Goal: Book appointment/travel/reservation

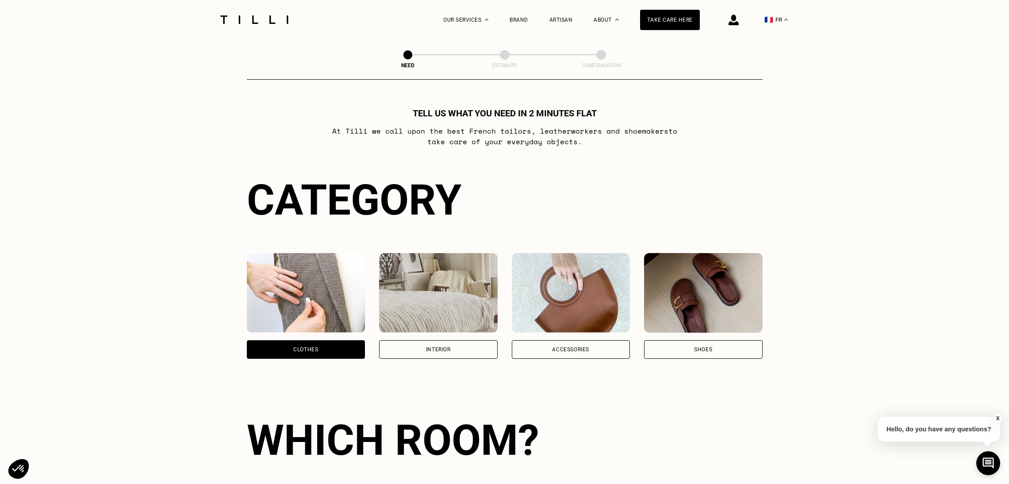
select select "FR"
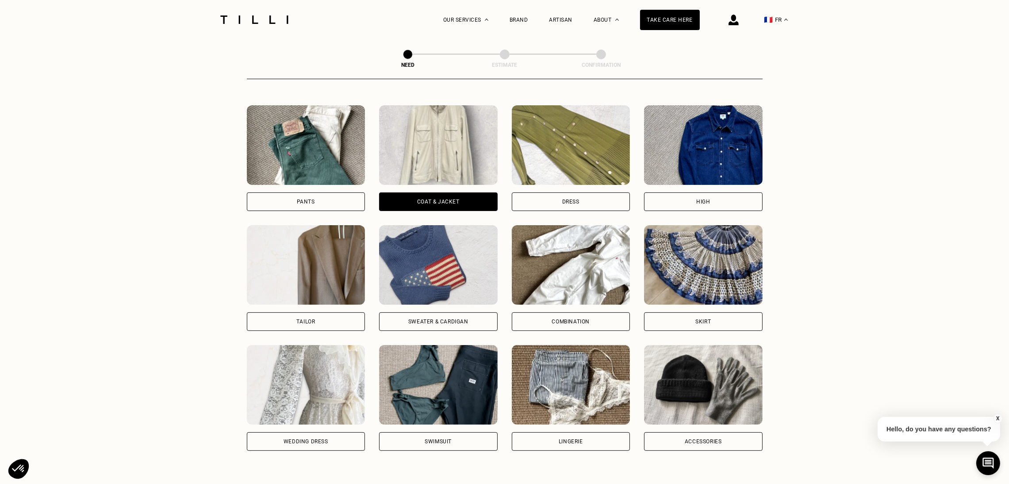
click at [331, 198] on div "Pants" at bounding box center [306, 201] width 119 height 19
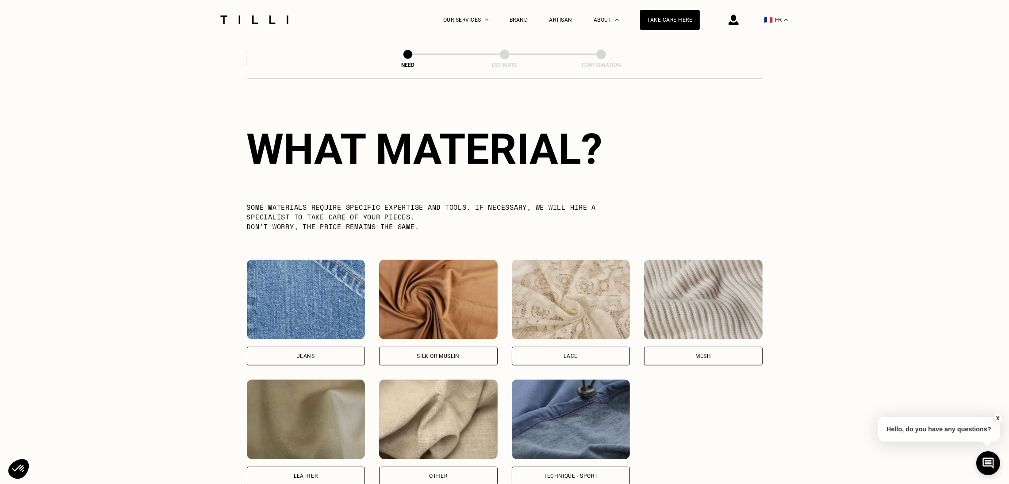
scroll to position [772, 0]
click at [312, 365] on div "Jeans" at bounding box center [306, 355] width 119 height 19
select select "FR"
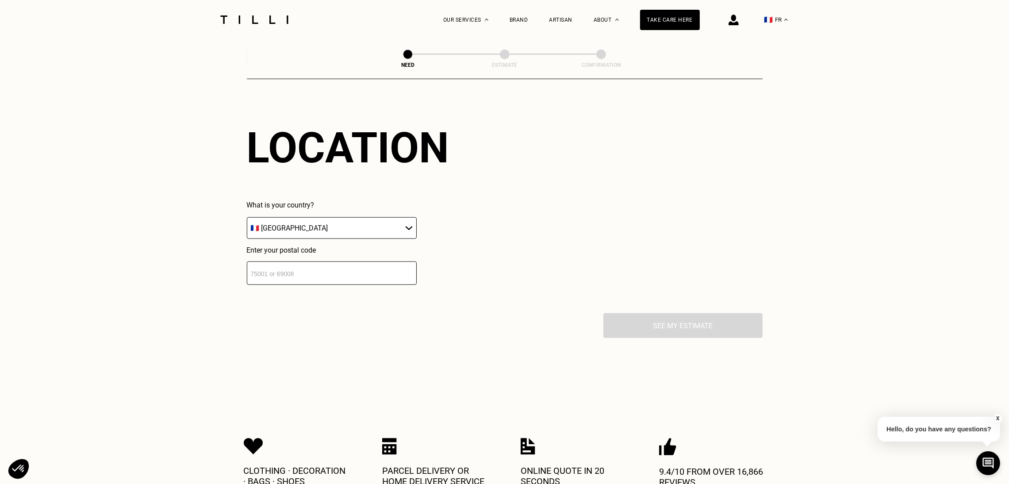
scroll to position [1191, 0]
click at [345, 284] on input "number" at bounding box center [332, 271] width 170 height 23
type input "75007"
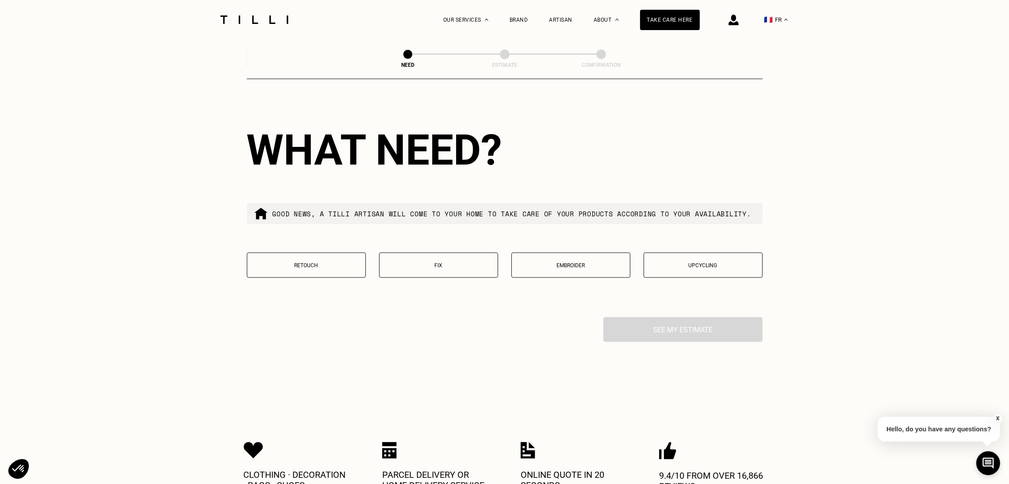
scroll to position [1413, 0]
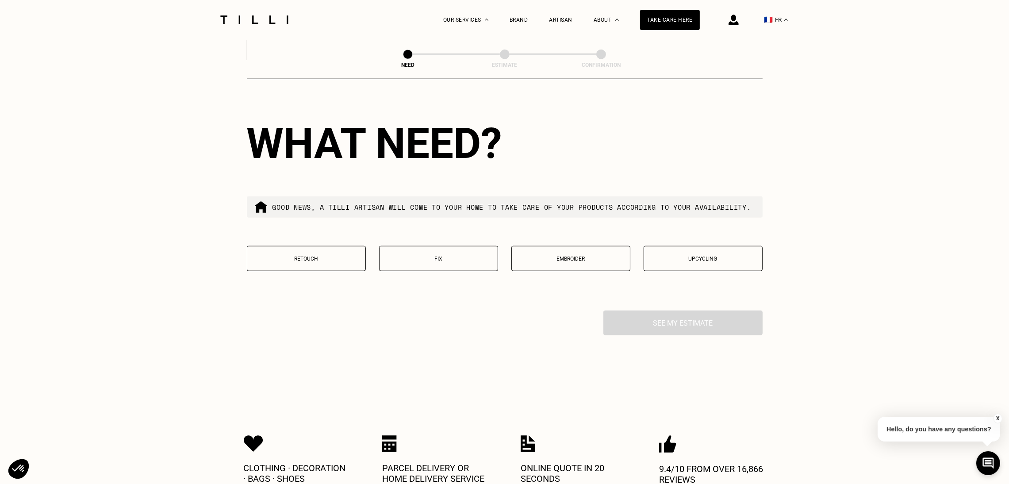
click at [445, 271] on button "Fix" at bounding box center [438, 258] width 119 height 25
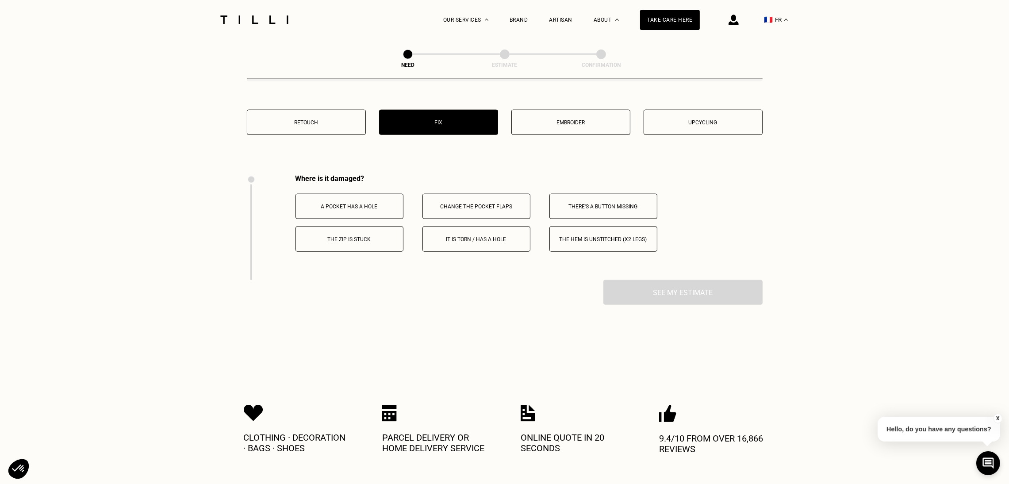
scroll to position [1548, 0]
click at [575, 243] on font "The hem is unstitched (x2 legs)" at bounding box center [604, 240] width 88 height 6
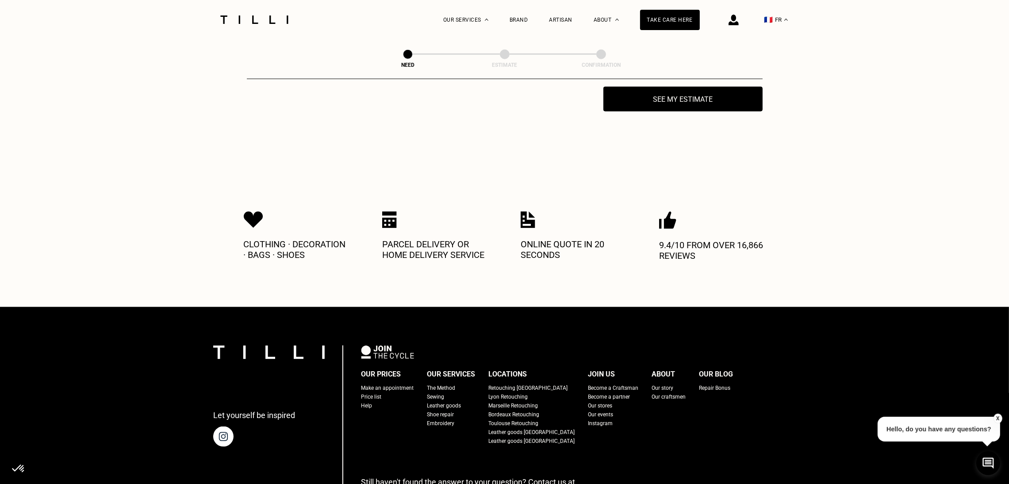
scroll to position [1746, 0]
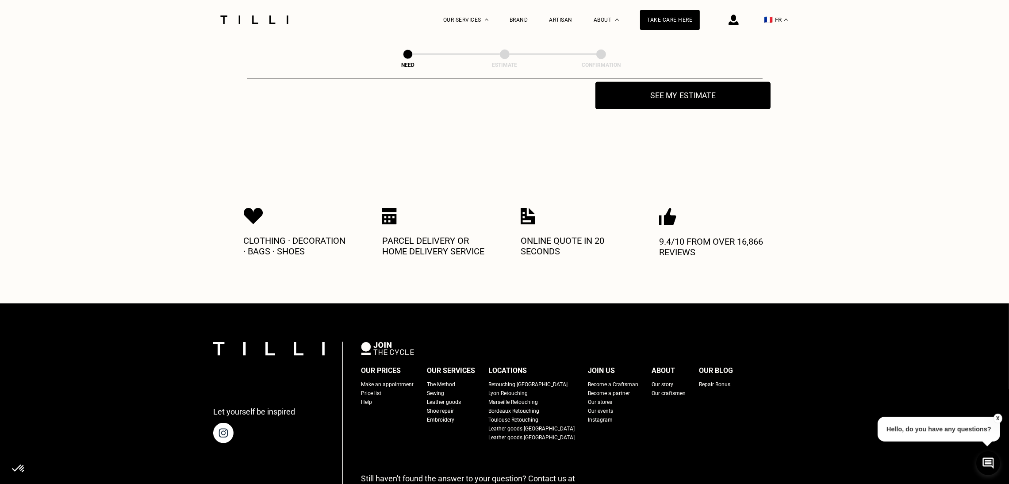
click at [652, 100] on font "See my estimate" at bounding box center [683, 95] width 66 height 9
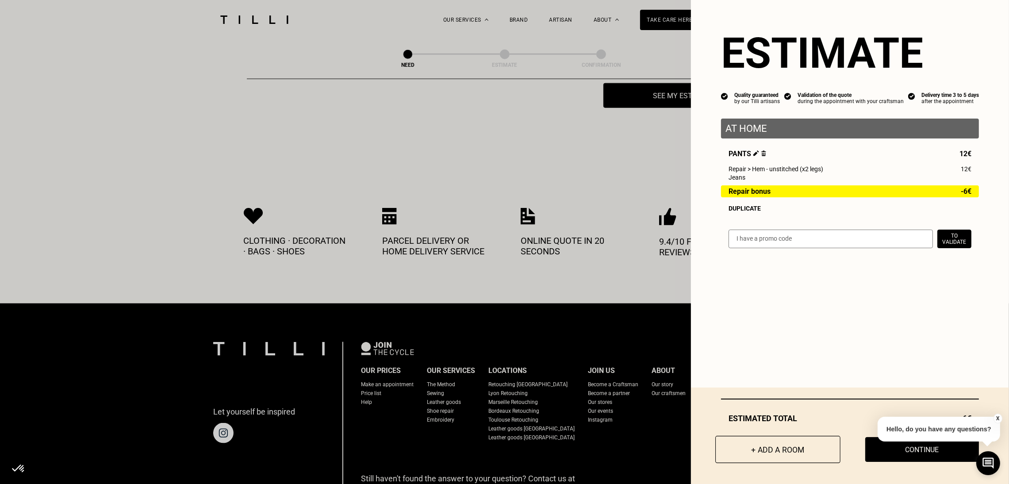
click at [752, 452] on font "+ Add a room" at bounding box center [778, 449] width 53 height 9
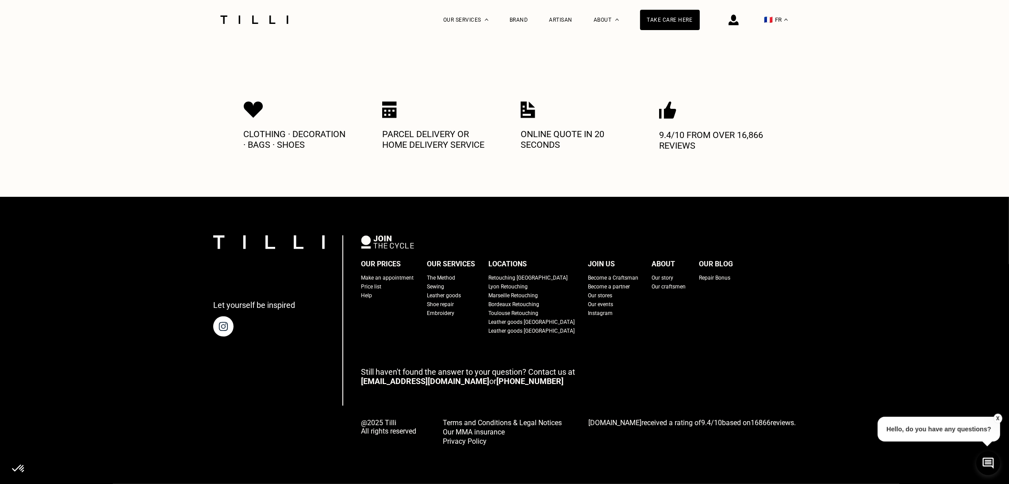
scroll to position [0, 0]
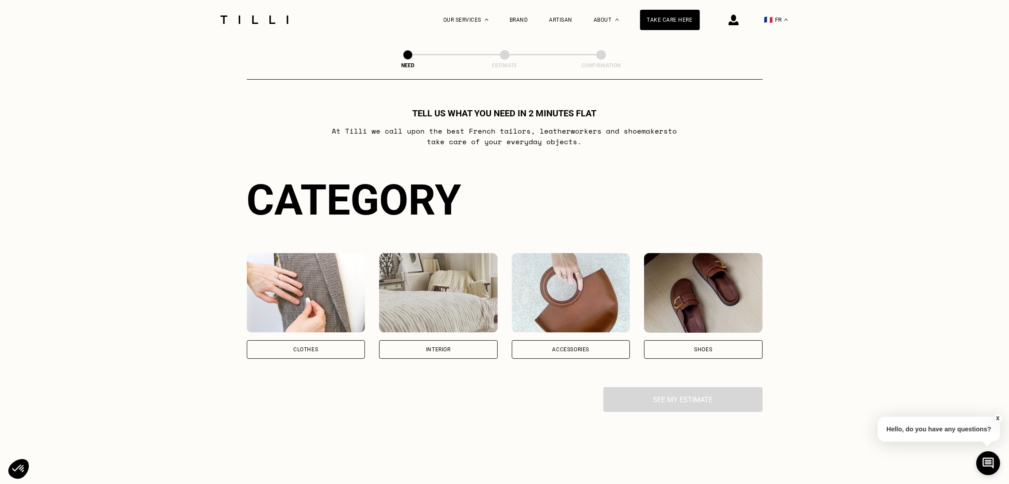
click at [311, 353] on font "Clothes" at bounding box center [305, 349] width 25 height 6
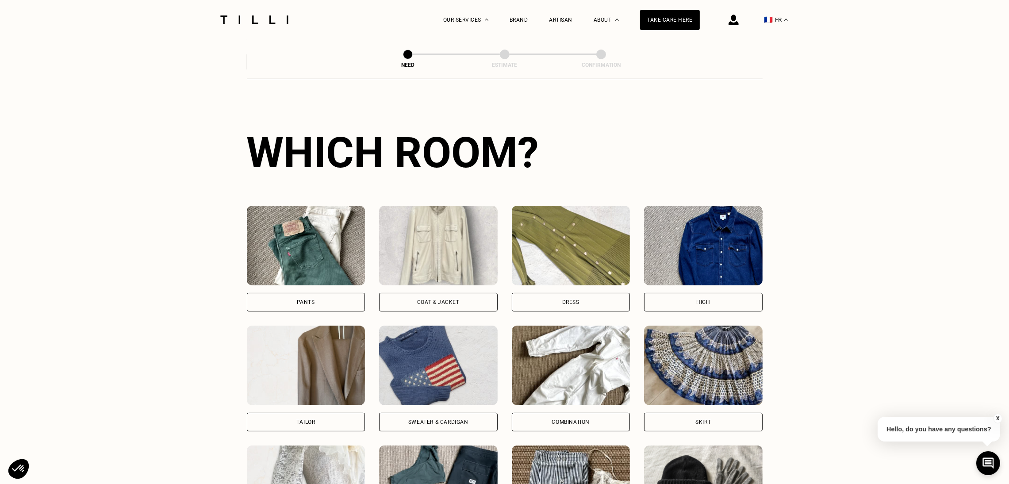
scroll to position [290, 0]
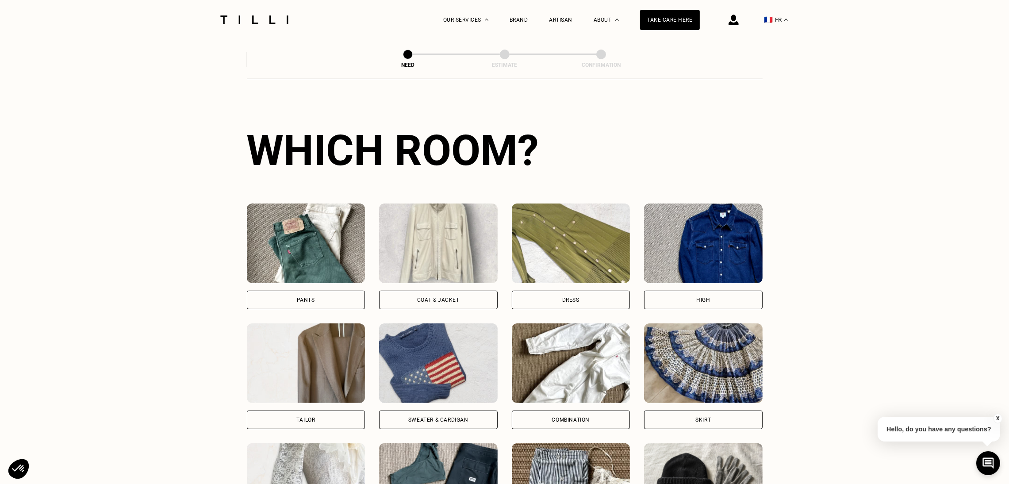
click at [301, 298] on div "Pants" at bounding box center [306, 300] width 119 height 19
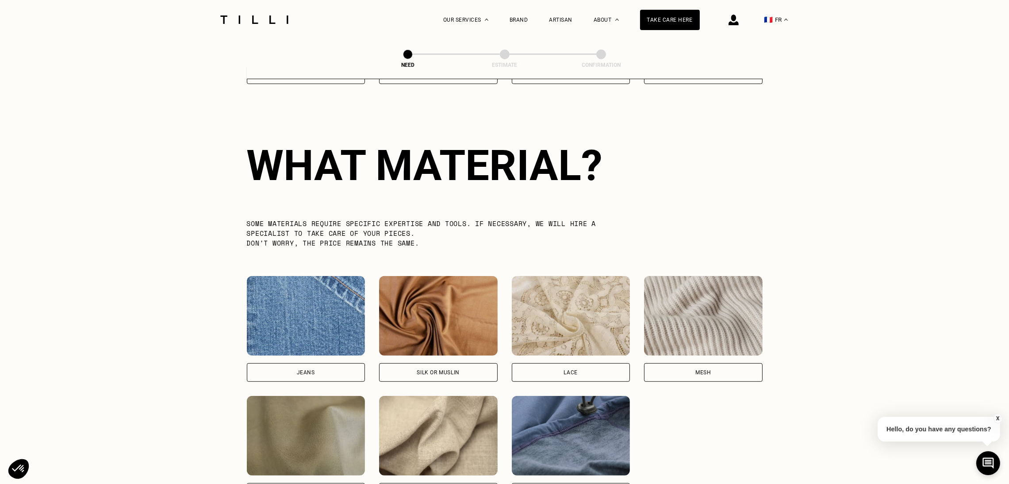
scroll to position [772, 0]
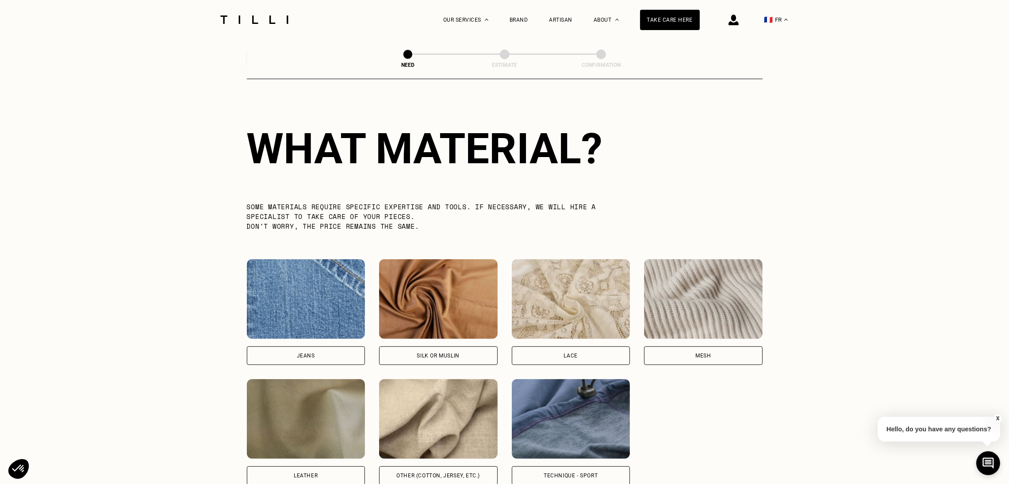
click at [313, 365] on div "Jeans" at bounding box center [306, 355] width 119 height 19
select select "FR"
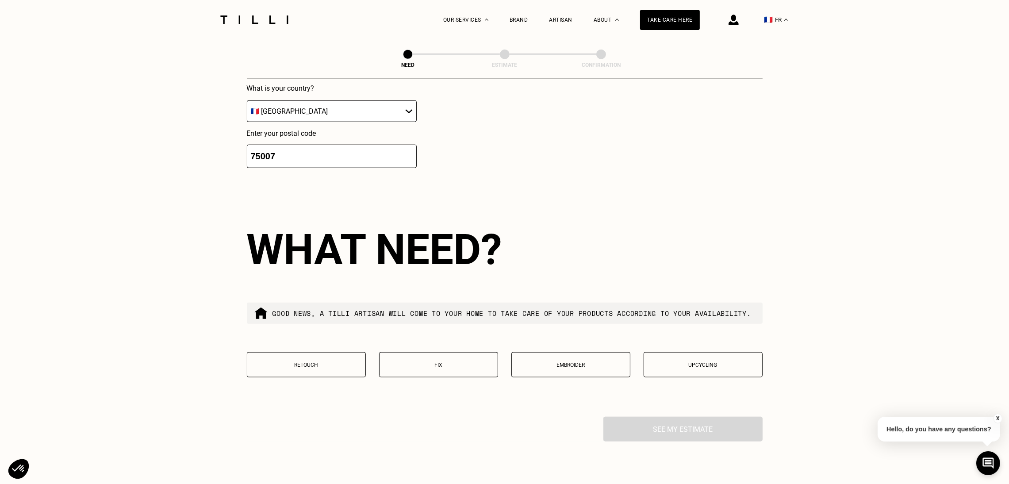
scroll to position [1305, 0]
click at [328, 377] on button "Retouch" at bounding box center [306, 365] width 119 height 25
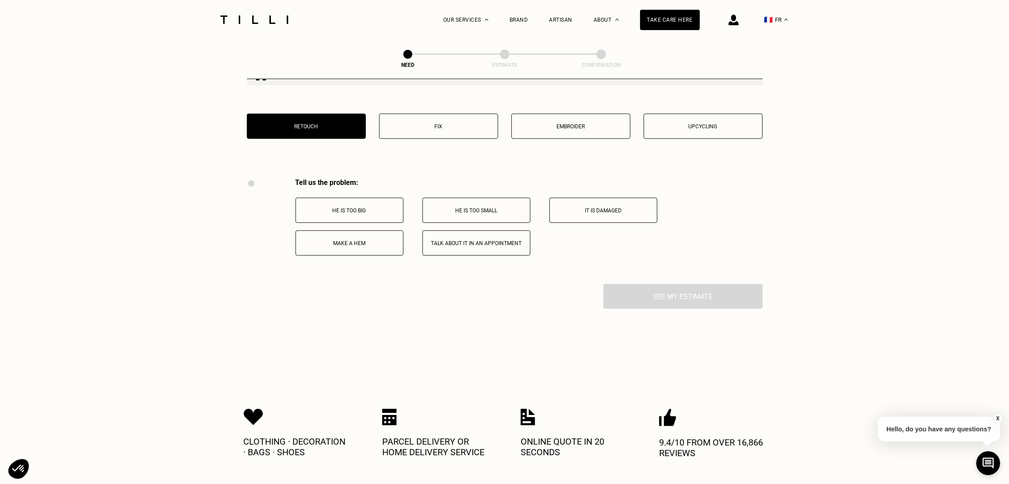
scroll to position [1529, 0]
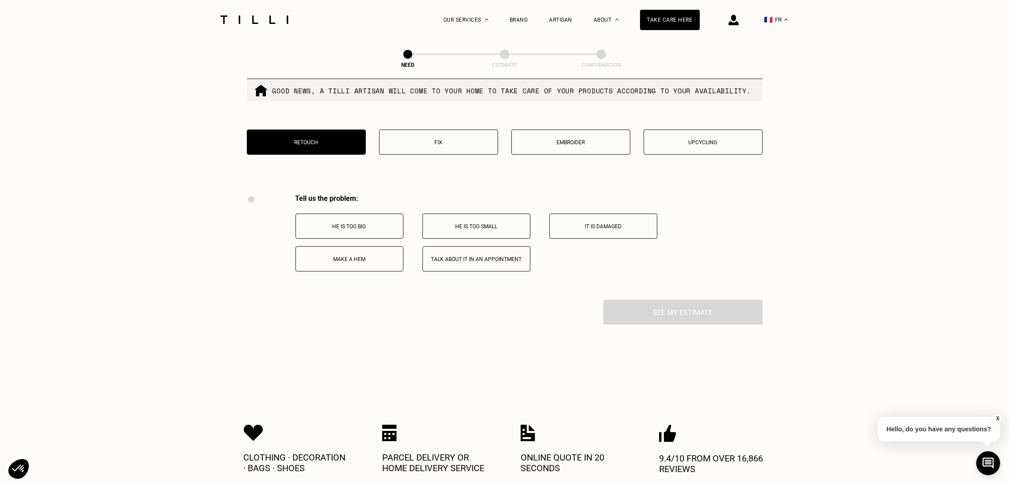
click at [355, 272] on button "Make a hem" at bounding box center [350, 258] width 108 height 25
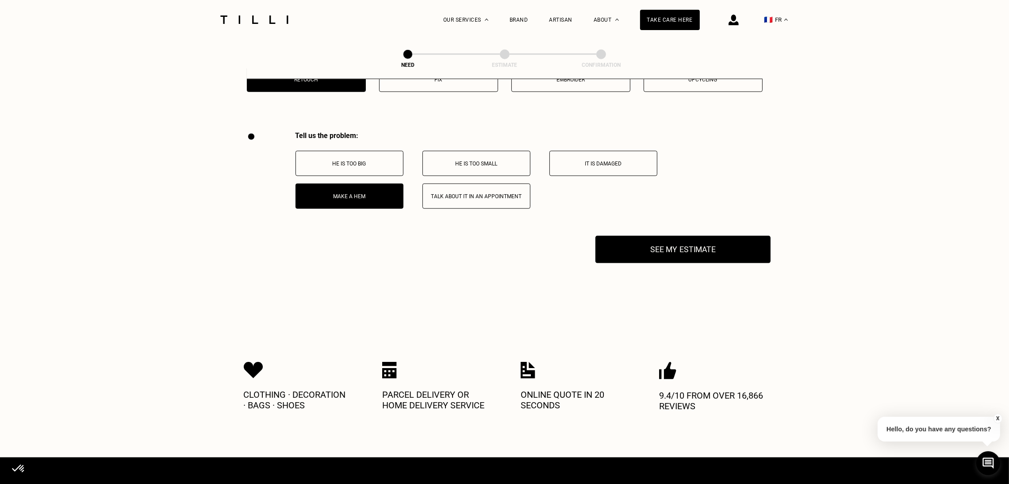
scroll to position [1591, 0]
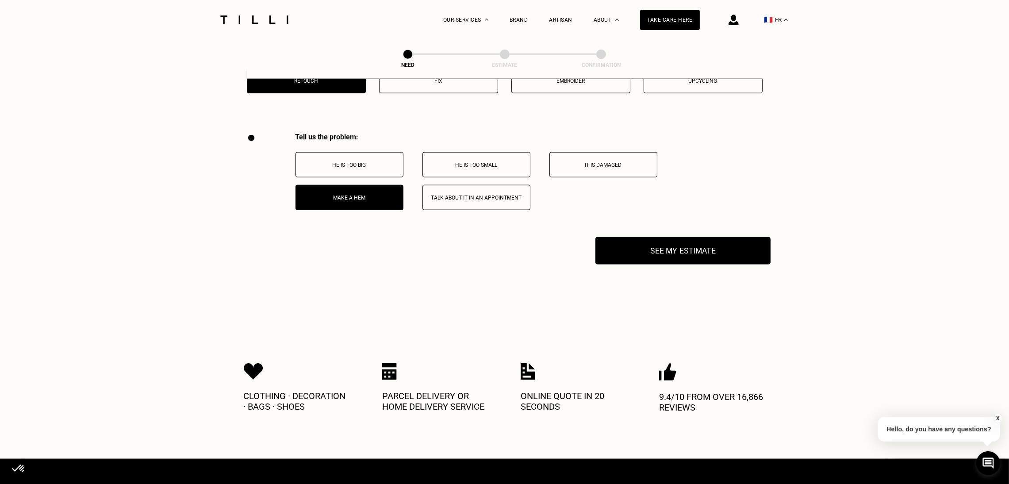
click at [663, 256] on font "See my estimate" at bounding box center [683, 250] width 66 height 9
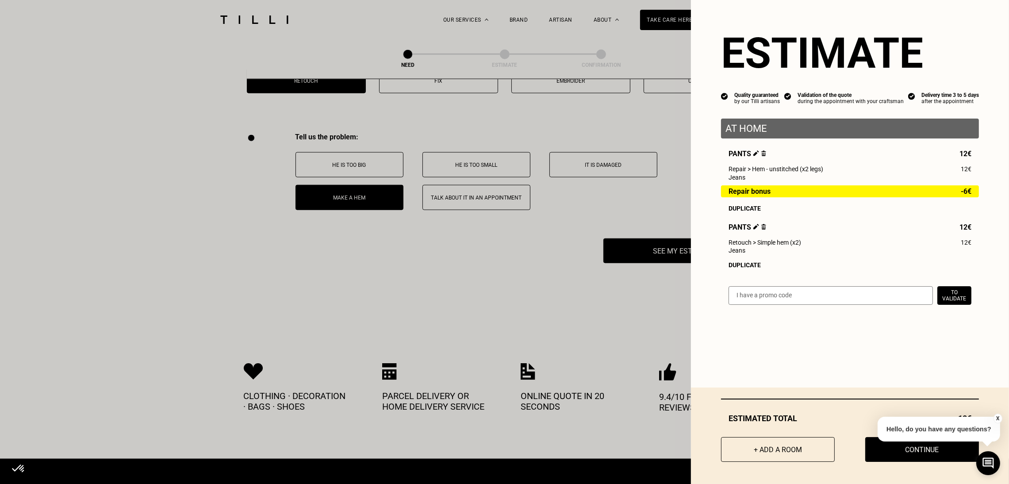
click at [761, 156] on img at bounding box center [763, 153] width 5 height 6
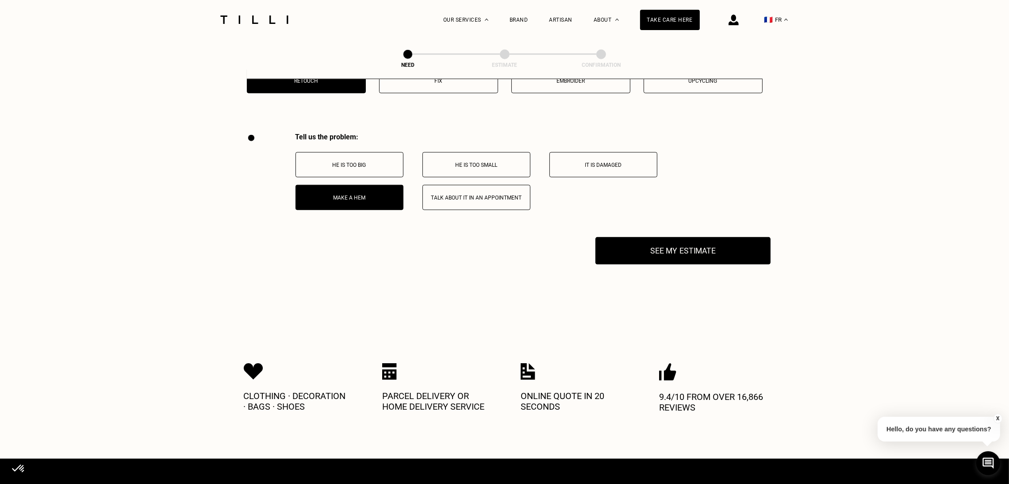
click at [695, 265] on button "See my estimate" at bounding box center [682, 250] width 175 height 27
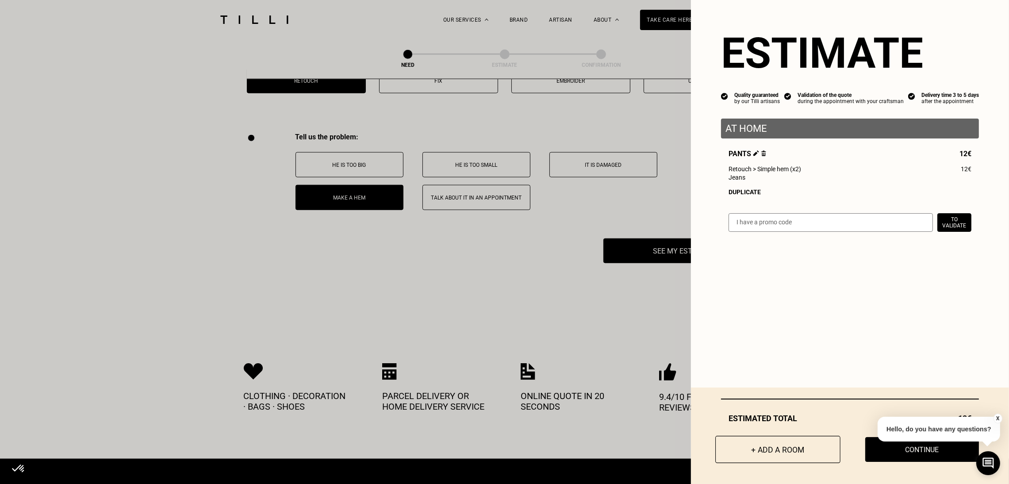
click at [781, 449] on font "+ Add a room" at bounding box center [778, 449] width 53 height 9
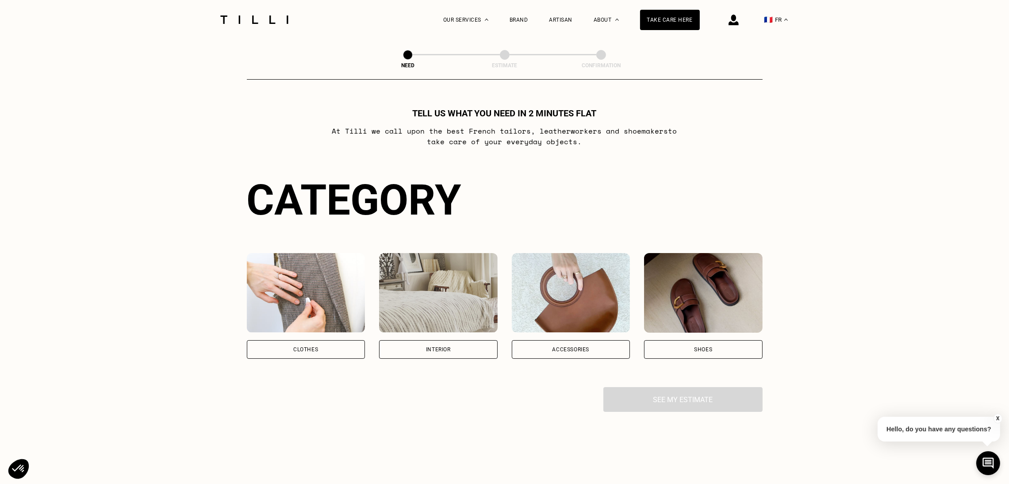
click at [304, 349] on font "Clothes" at bounding box center [305, 349] width 25 height 6
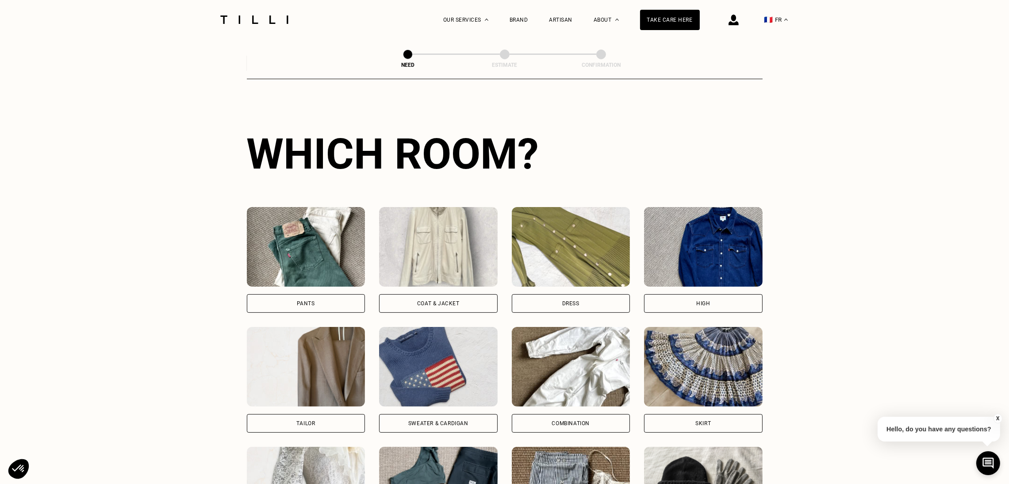
scroll to position [290, 0]
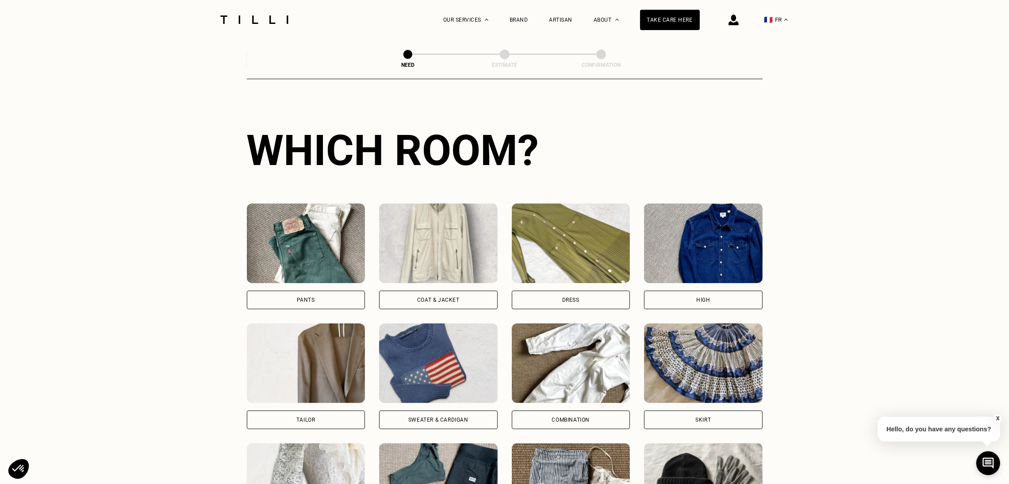
click at [302, 297] on div "Pants" at bounding box center [306, 300] width 119 height 19
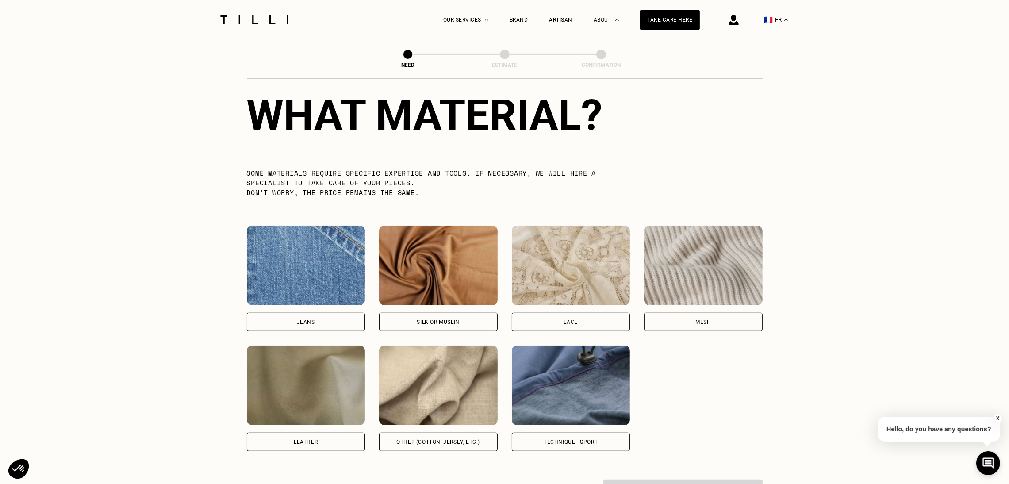
scroll to position [806, 0]
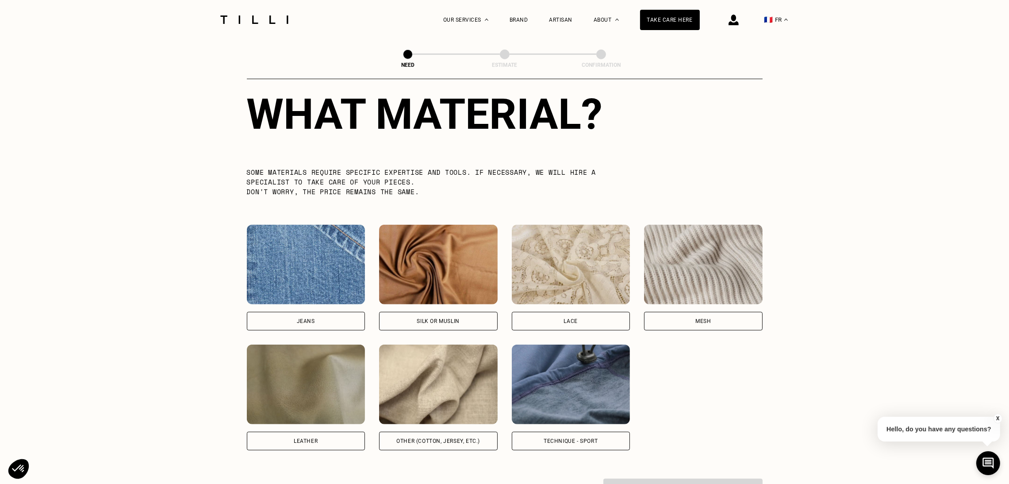
click at [298, 324] on font "Jeans" at bounding box center [306, 321] width 18 height 6
select select "FR"
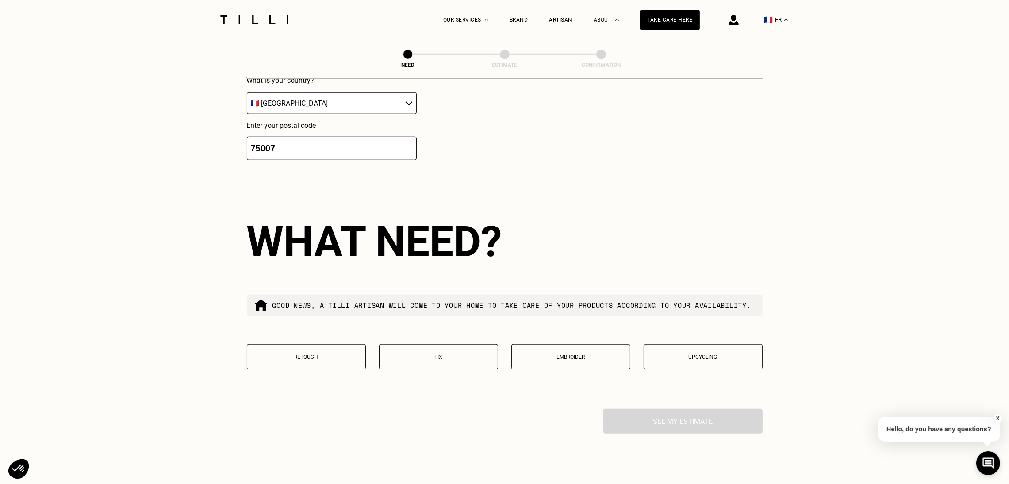
scroll to position [1315, 0]
click at [325, 360] on p "Retouch" at bounding box center [306, 356] width 109 height 6
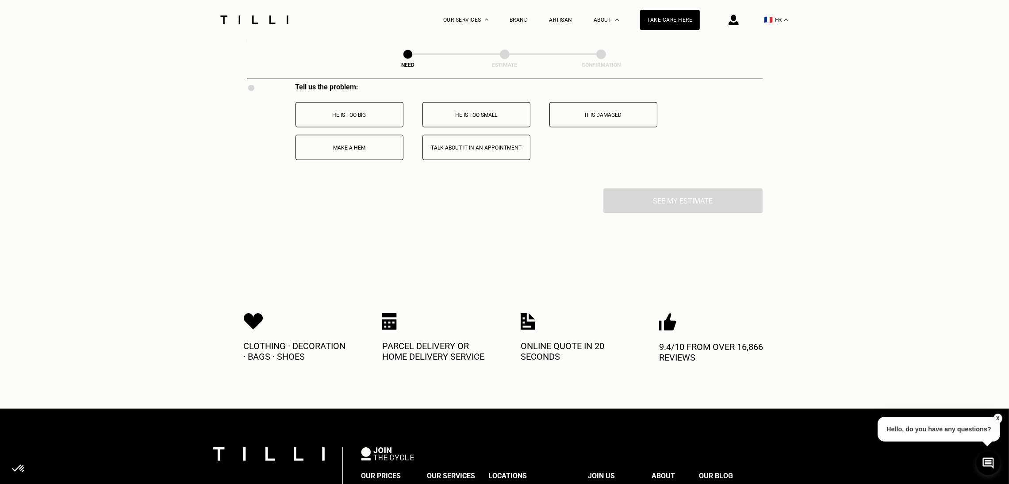
scroll to position [1651, 0]
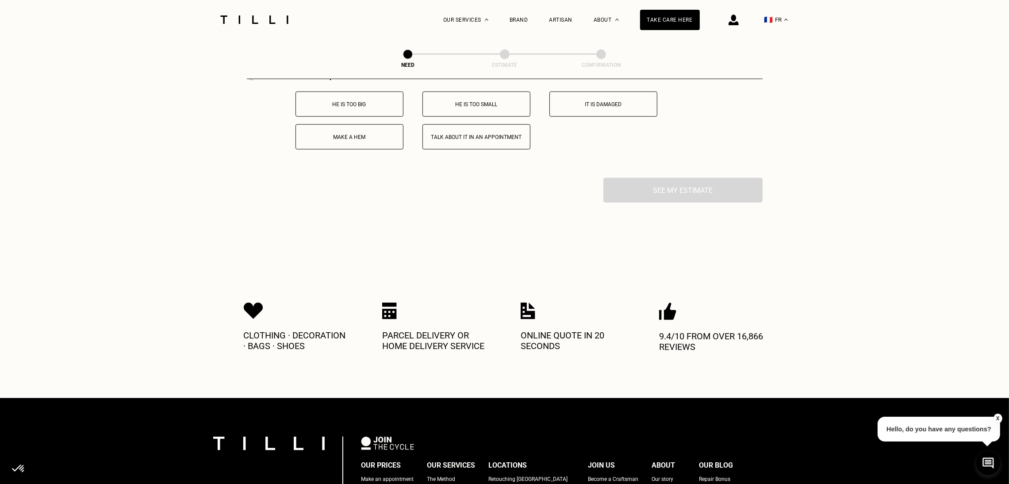
click at [360, 148] on button "Make a hem" at bounding box center [350, 136] width 108 height 25
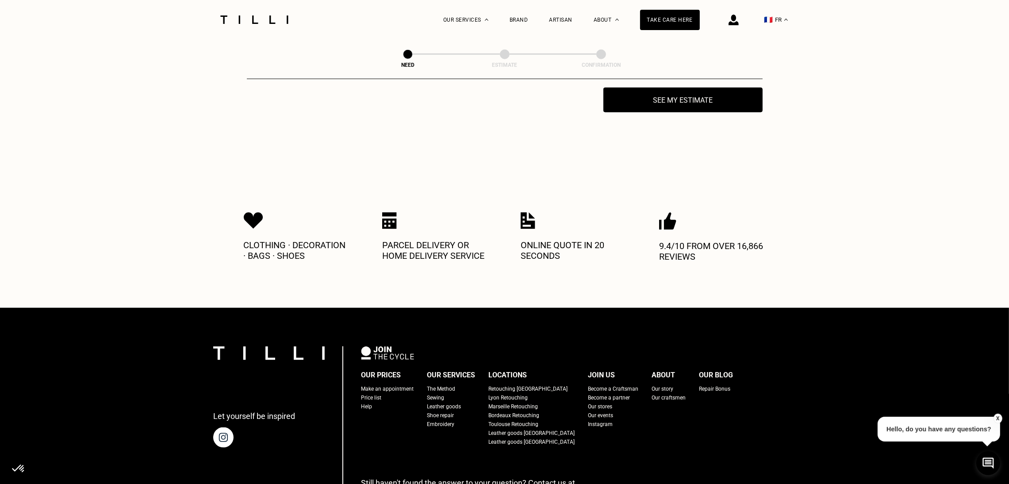
scroll to position [1746, 0]
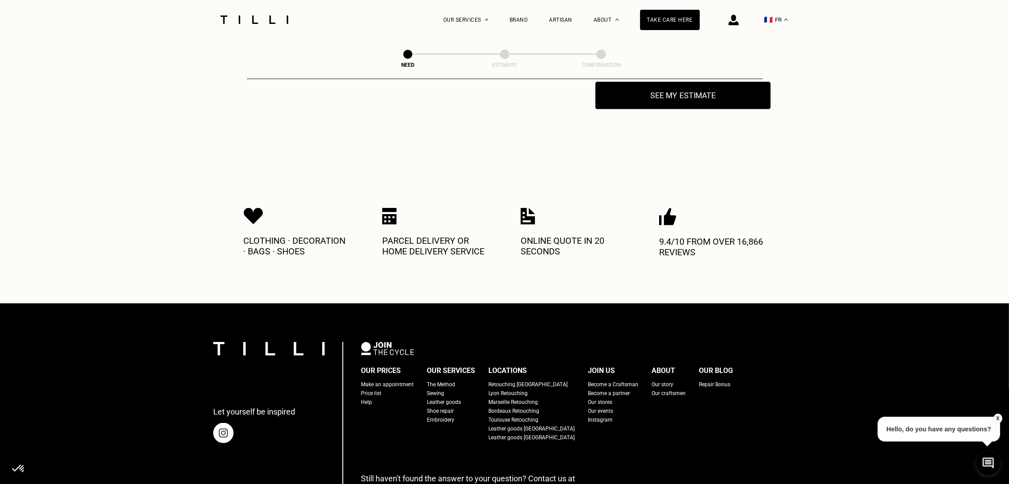
click at [650, 100] on font "See my estimate" at bounding box center [683, 95] width 66 height 9
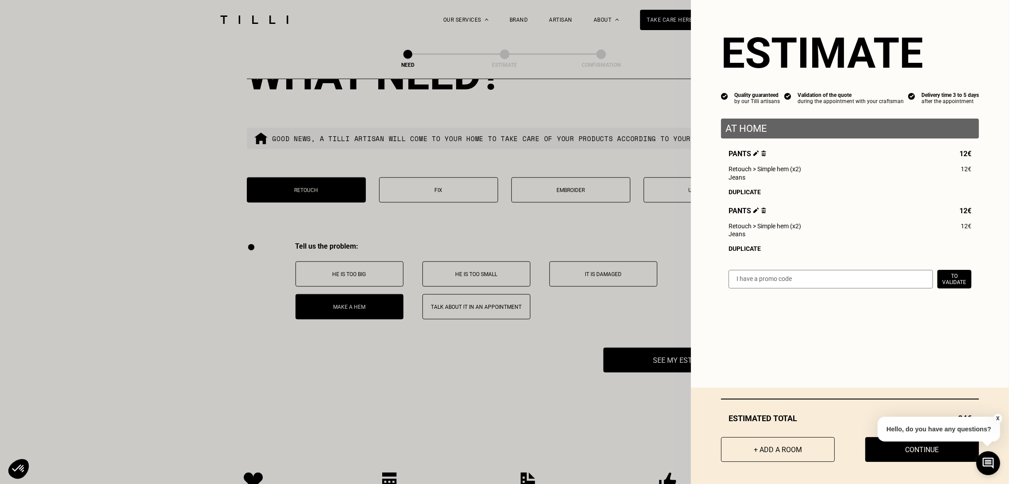
scroll to position [1481, 0]
click at [772, 457] on button "+ Add a room" at bounding box center [777, 449] width 125 height 27
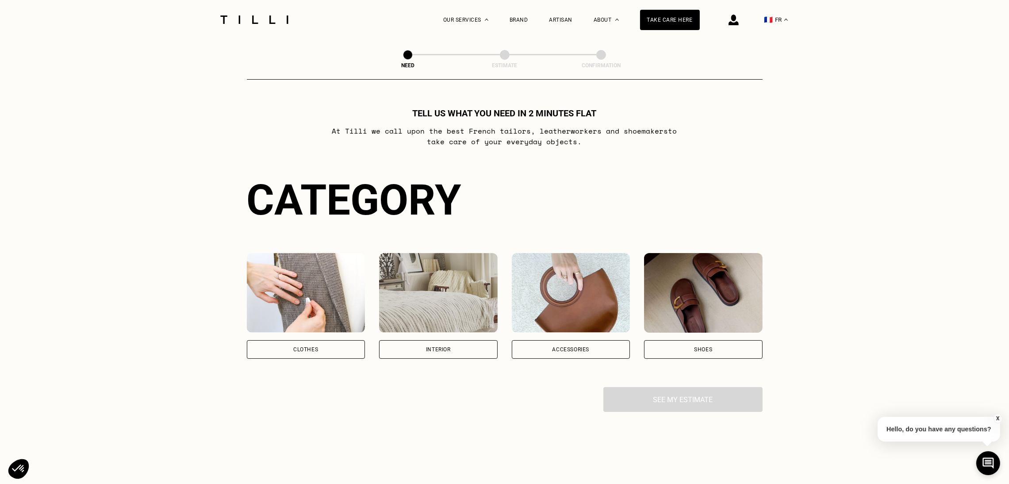
click at [326, 348] on div "Clothes" at bounding box center [306, 349] width 119 height 19
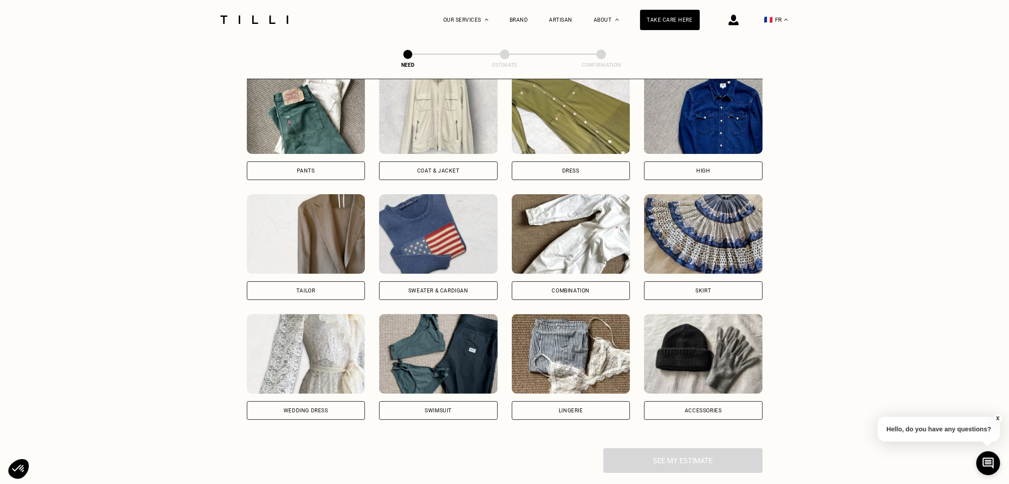
scroll to position [426, 0]
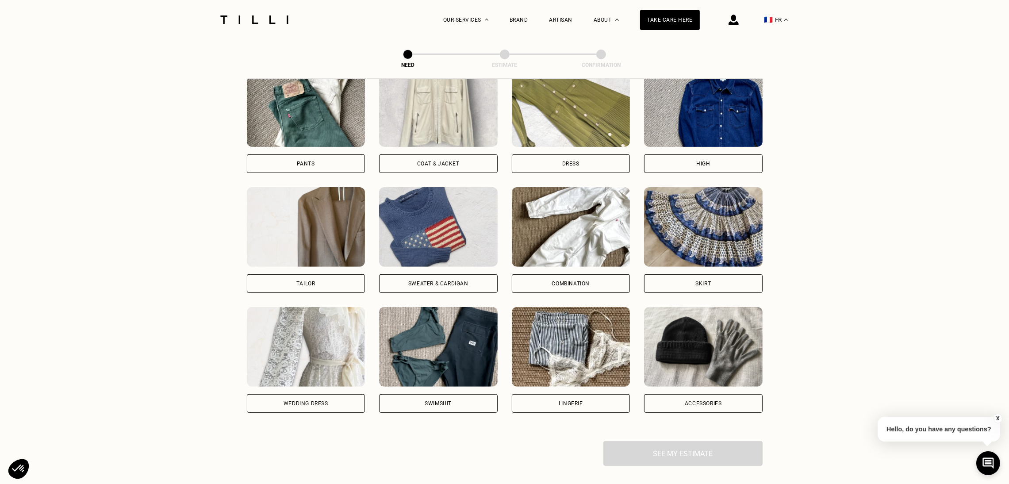
click at [317, 173] on div "Pants" at bounding box center [306, 163] width 119 height 19
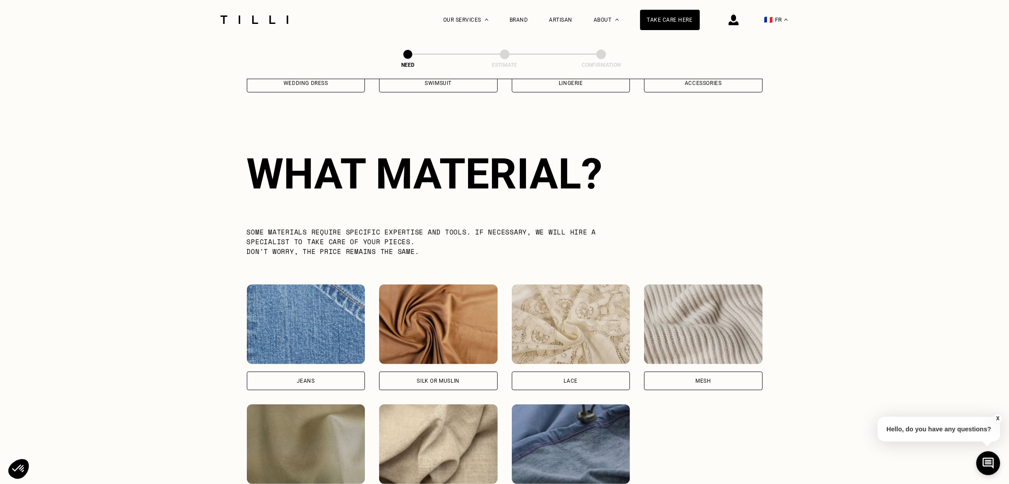
scroll to position [772, 0]
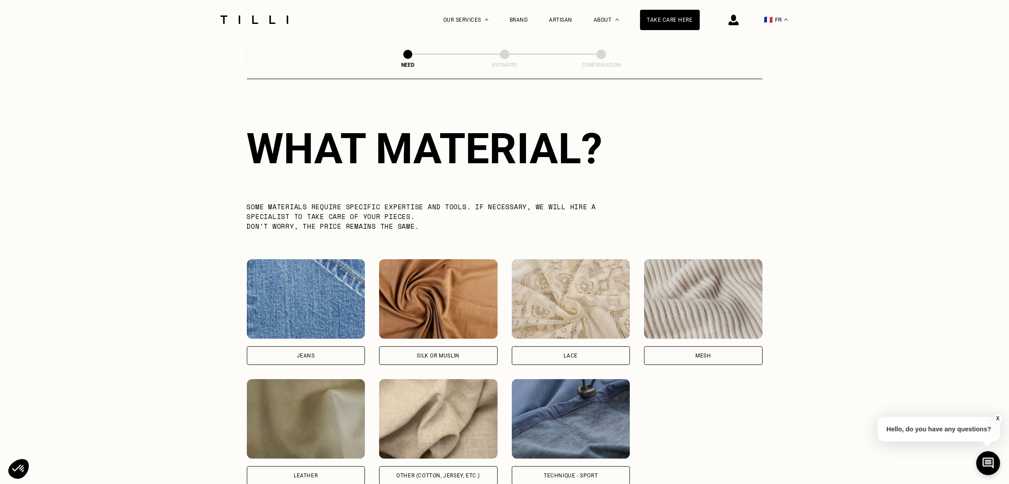
click at [306, 359] on font "Jeans" at bounding box center [306, 356] width 18 height 6
select select "FR"
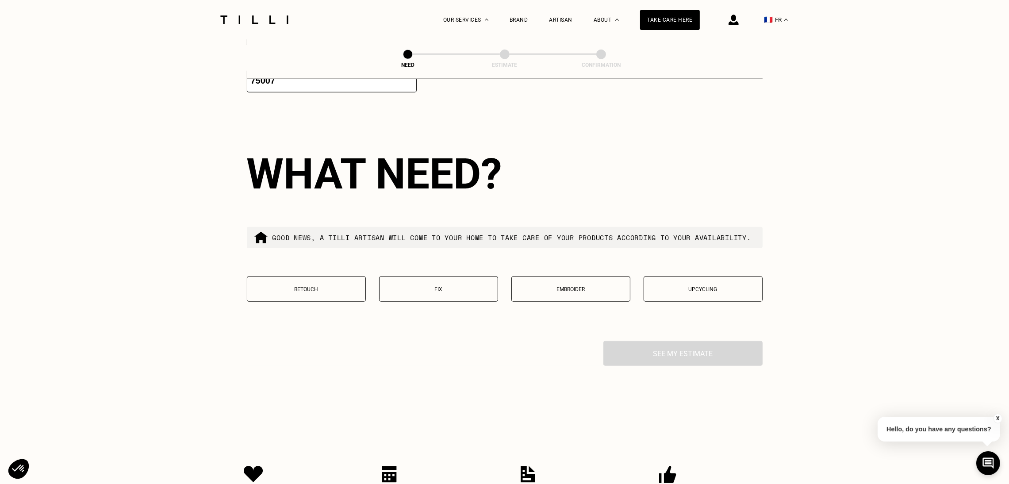
scroll to position [1384, 0]
click at [301, 291] on font "Retouch" at bounding box center [306, 288] width 24 height 6
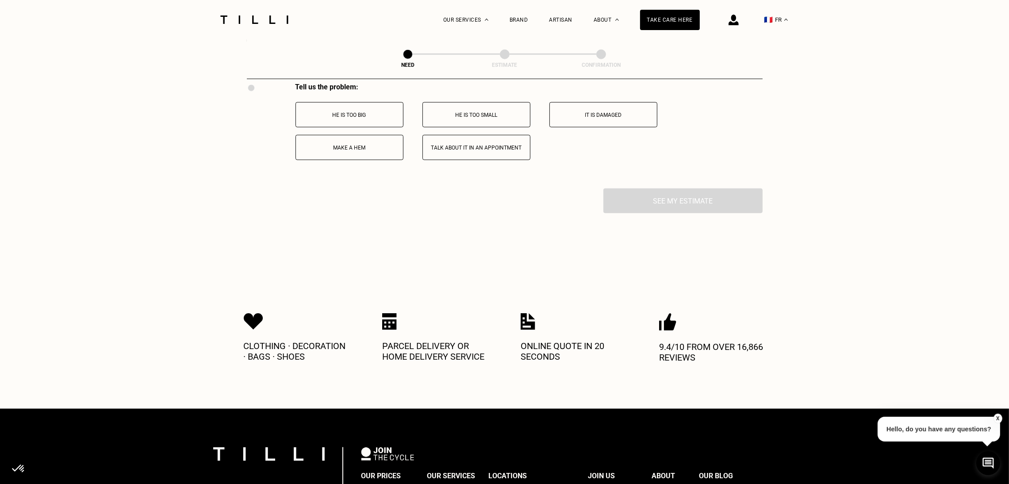
scroll to position [1642, 0]
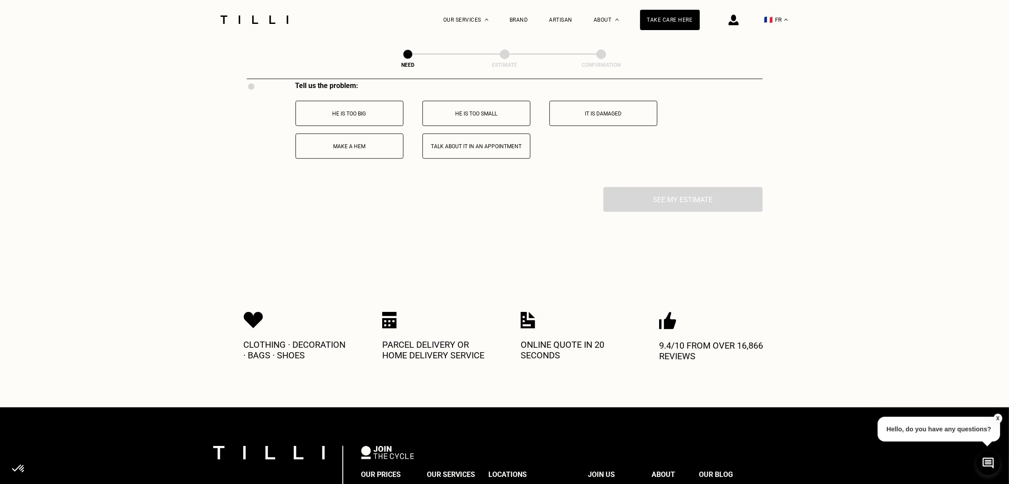
click at [349, 159] on button "Make a hem" at bounding box center [350, 146] width 108 height 25
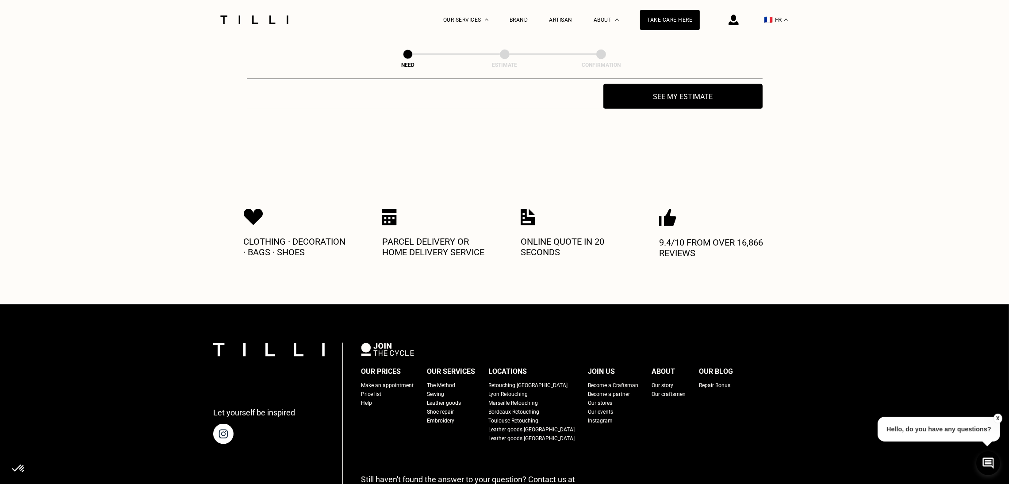
scroll to position [1746, 0]
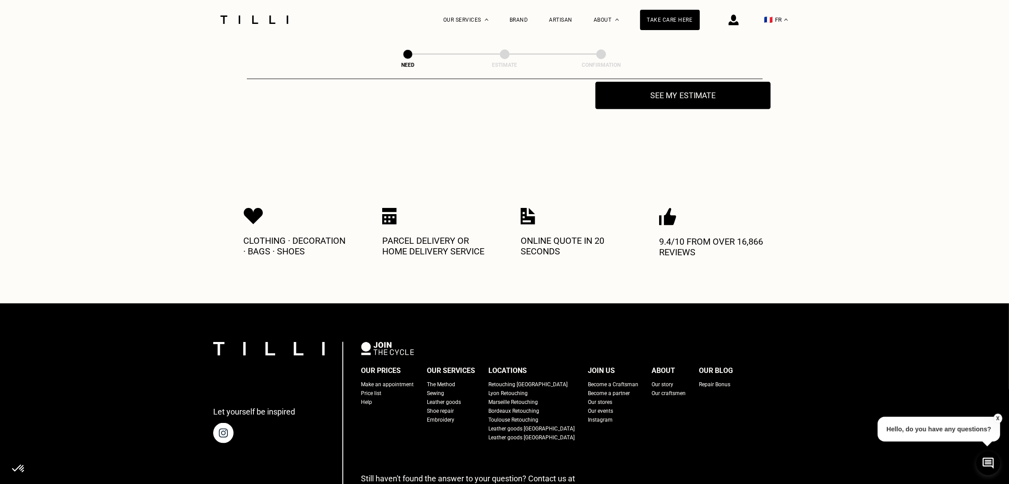
click at [640, 109] on button "See my estimate" at bounding box center [682, 95] width 175 height 27
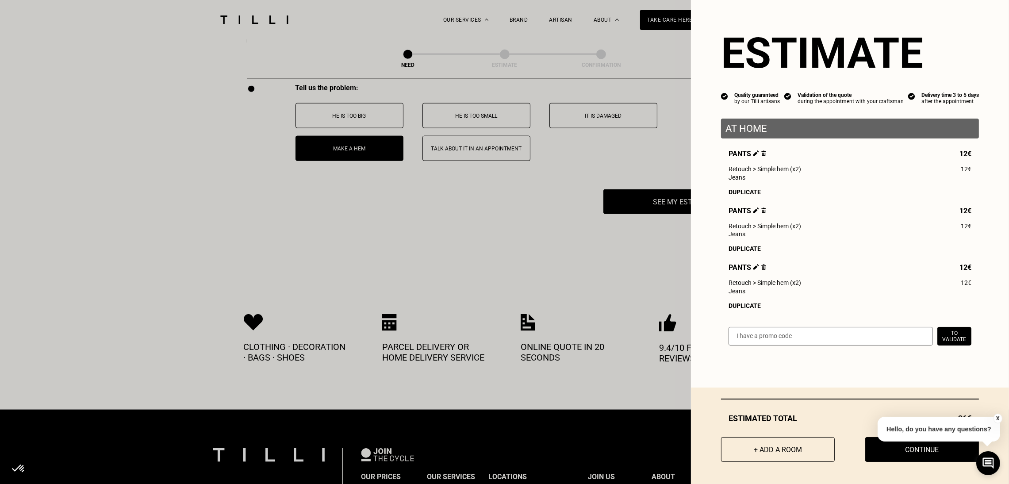
scroll to position [1639, 0]
click at [737, 457] on button "+ Add a room" at bounding box center [778, 449] width 114 height 25
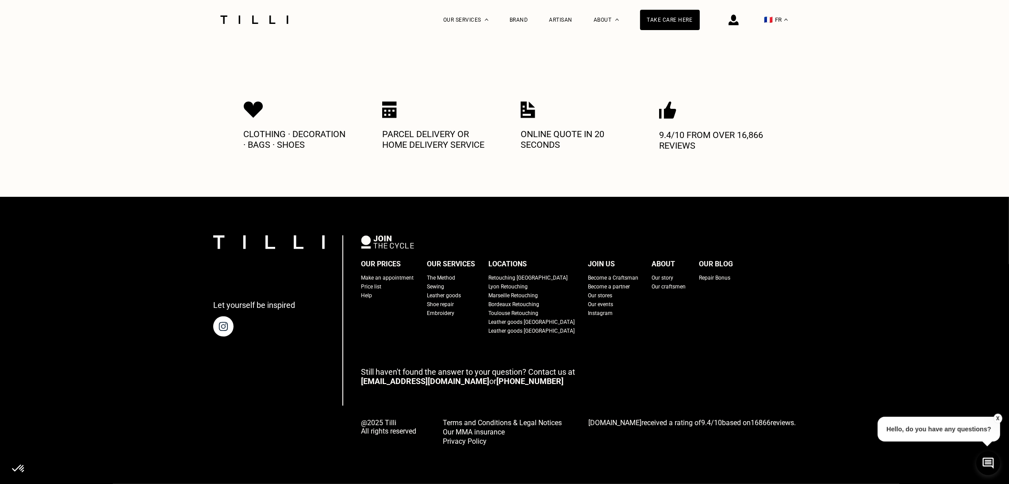
scroll to position [0, 0]
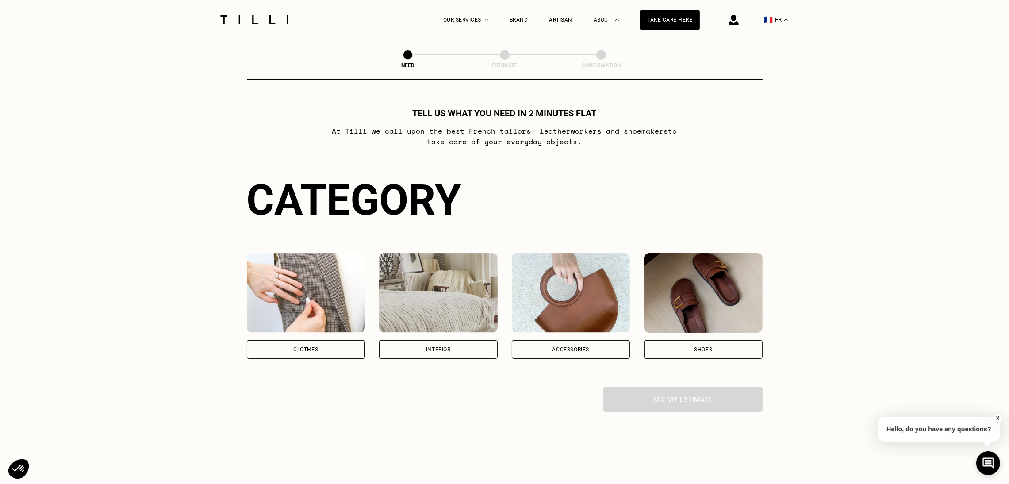
click at [292, 347] on div "Clothes" at bounding box center [306, 349] width 119 height 19
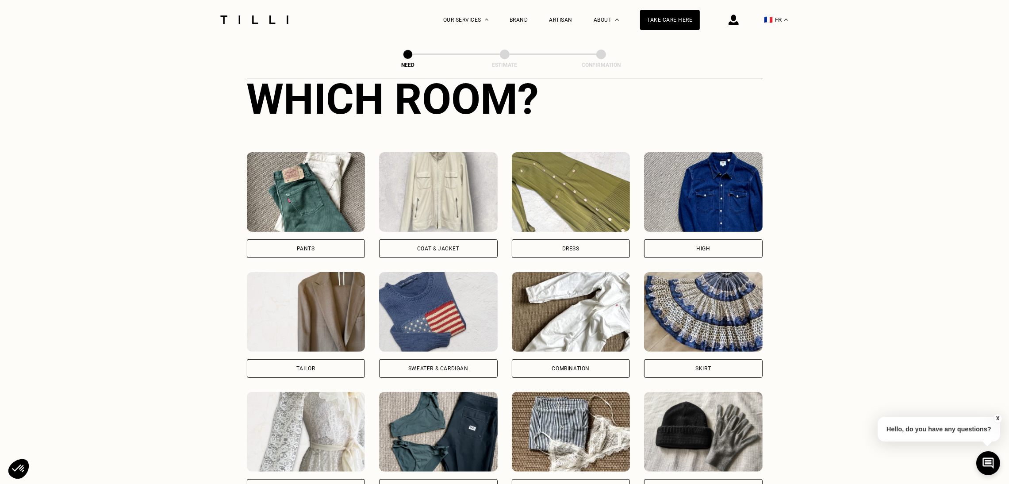
scroll to position [338, 0]
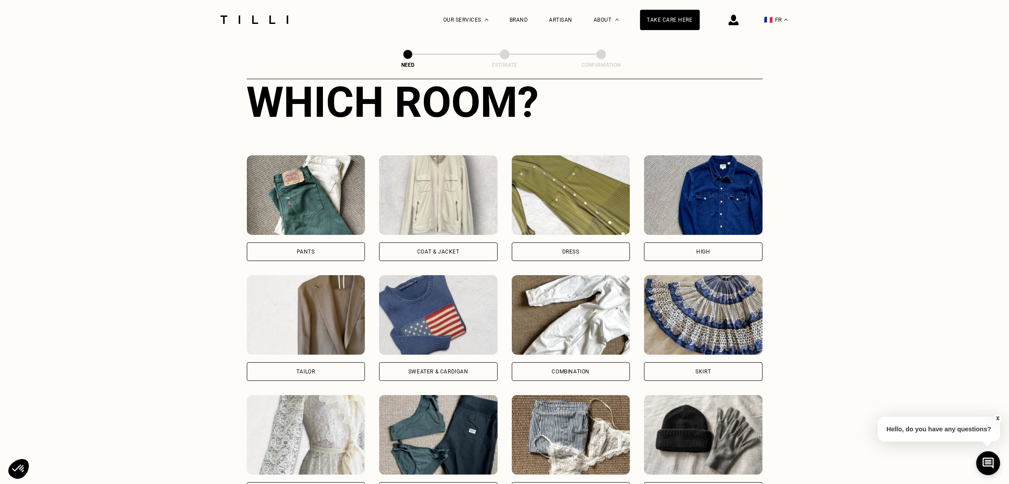
click at [676, 253] on div "High" at bounding box center [703, 251] width 119 height 19
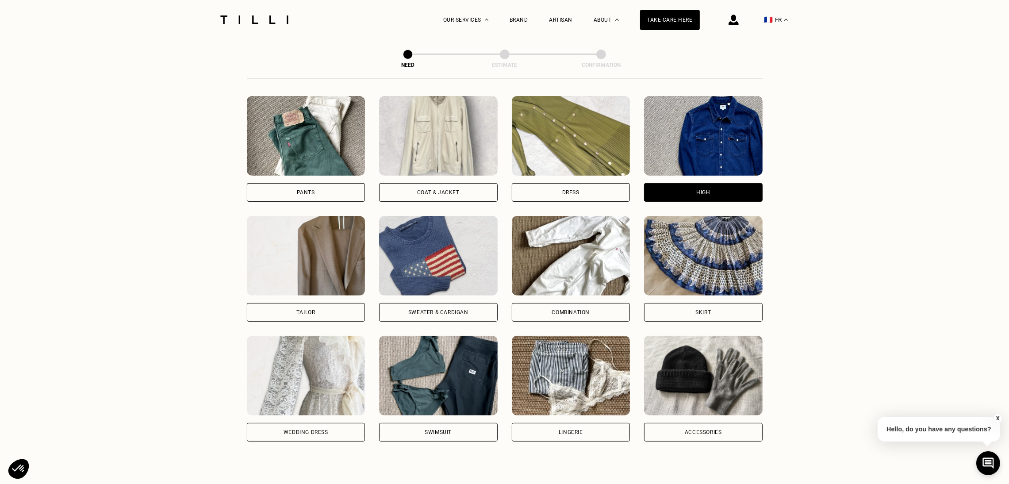
scroll to position [393, 0]
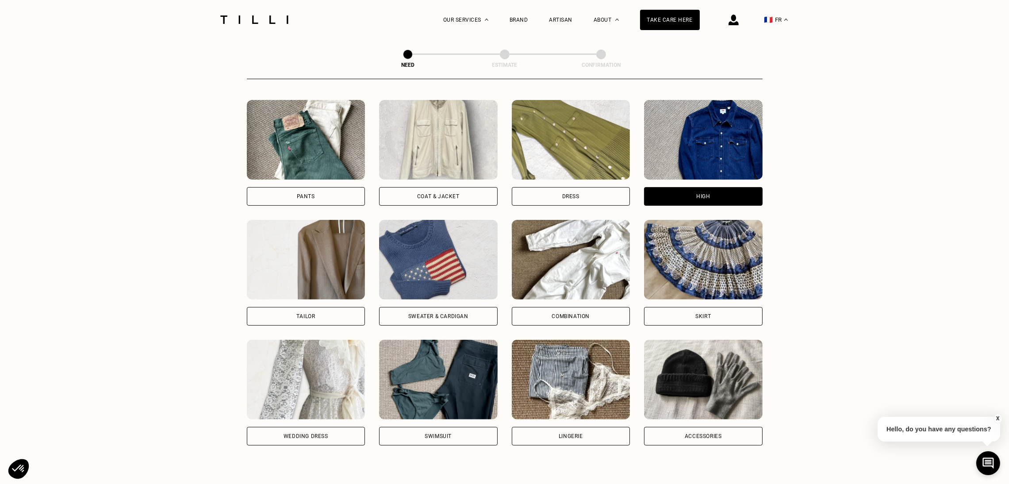
click at [540, 322] on div "Combination" at bounding box center [571, 316] width 119 height 19
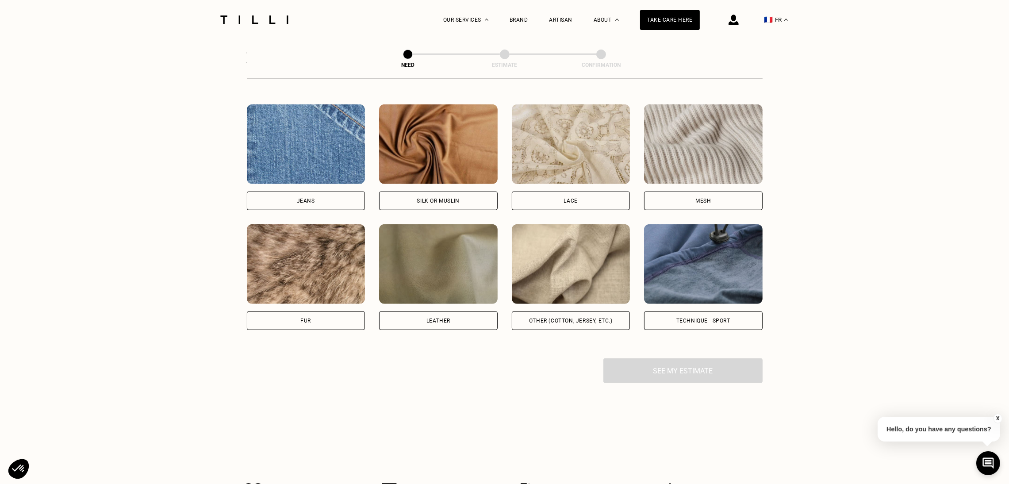
scroll to position [925, 0]
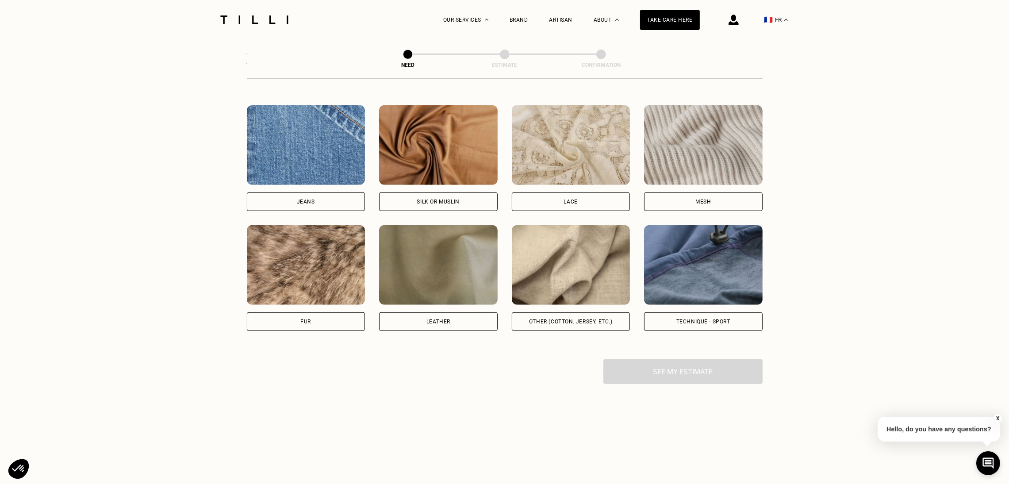
click at [558, 325] on font "Other (cotton, jersey, etc.)" at bounding box center [571, 322] width 84 height 6
select select "FR"
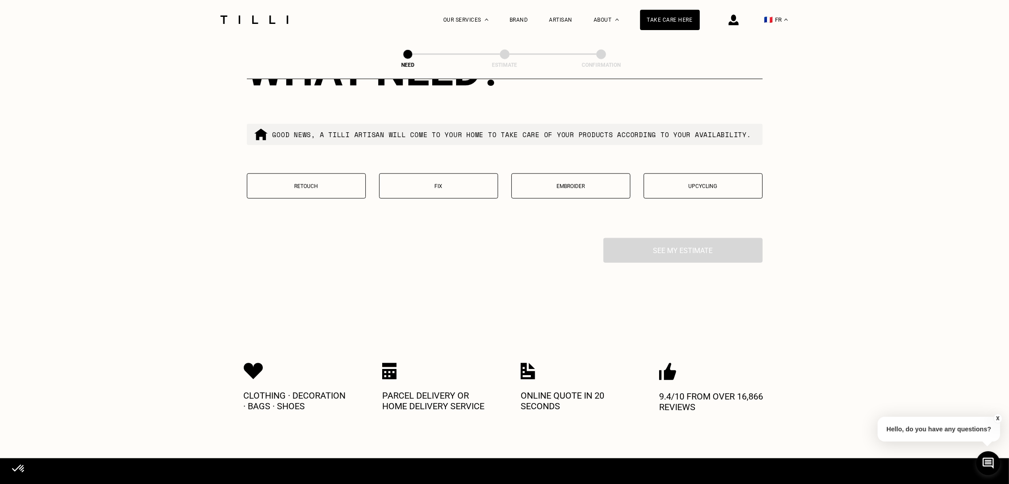
scroll to position [1486, 0]
click at [315, 189] on font "Retouch" at bounding box center [306, 186] width 24 height 6
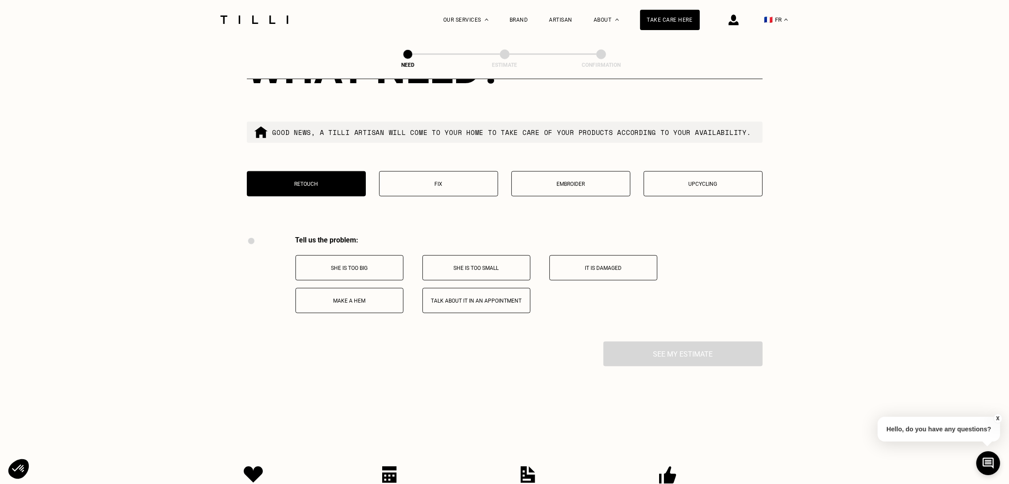
scroll to position [1487, 0]
click at [421, 188] on p "Fix" at bounding box center [438, 185] width 109 height 6
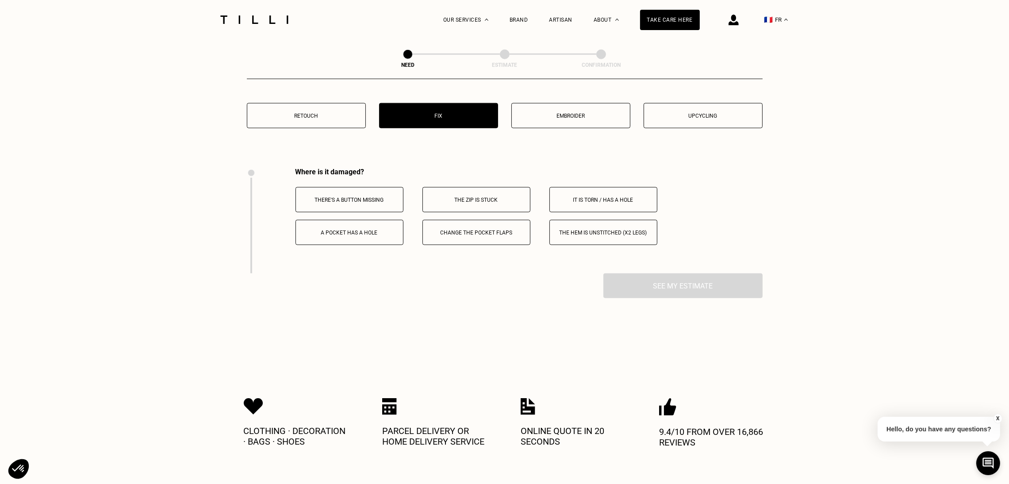
scroll to position [1555, 0]
click at [310, 130] on button "Retouch" at bounding box center [306, 116] width 119 height 25
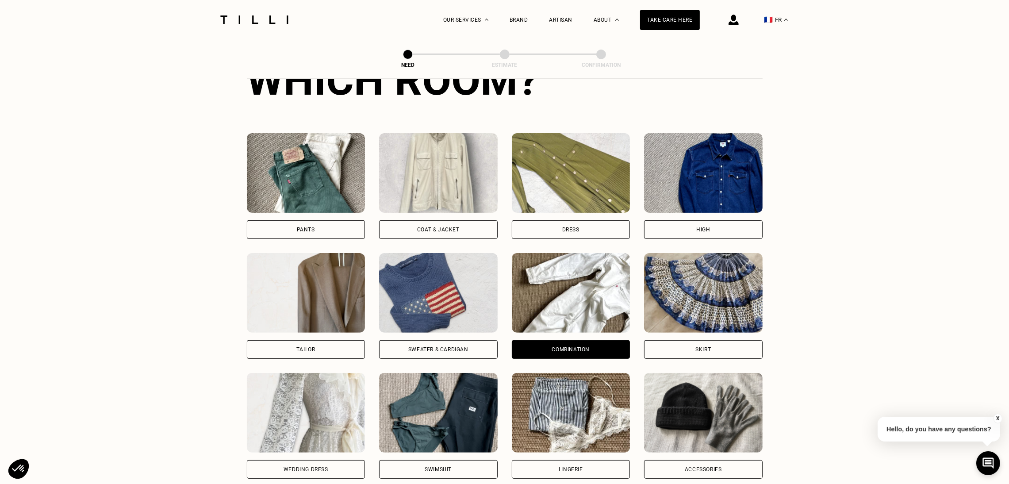
scroll to position [359, 0]
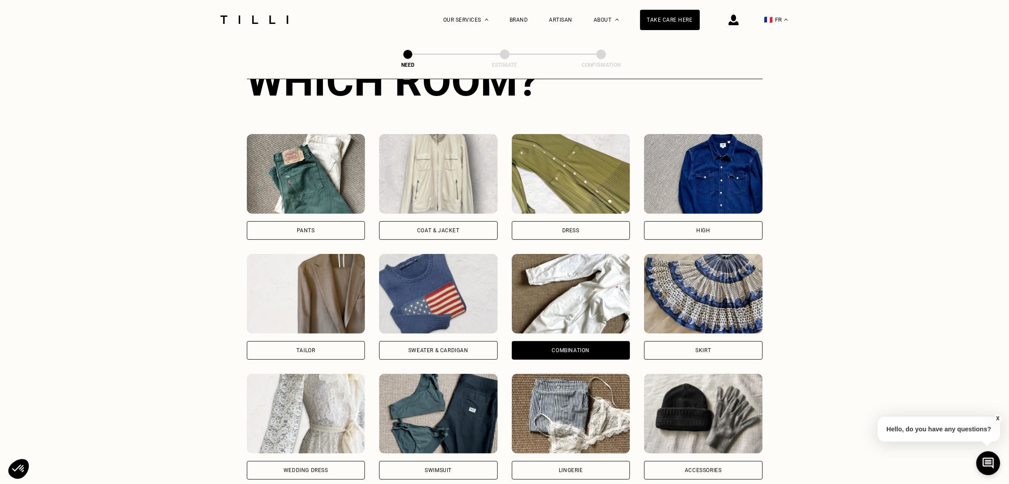
click at [335, 350] on div "Tailor" at bounding box center [306, 350] width 119 height 19
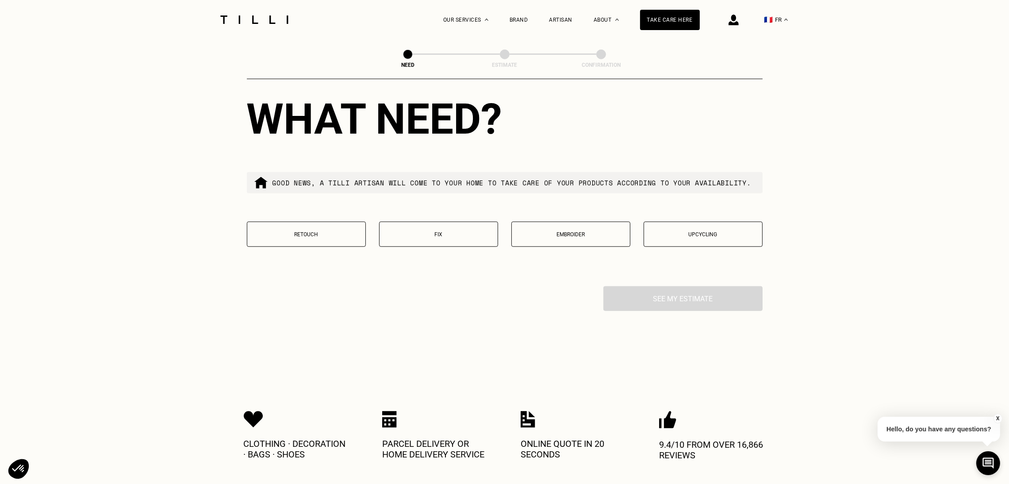
scroll to position [1020, 0]
click at [322, 246] on button "Retouch" at bounding box center [306, 233] width 119 height 25
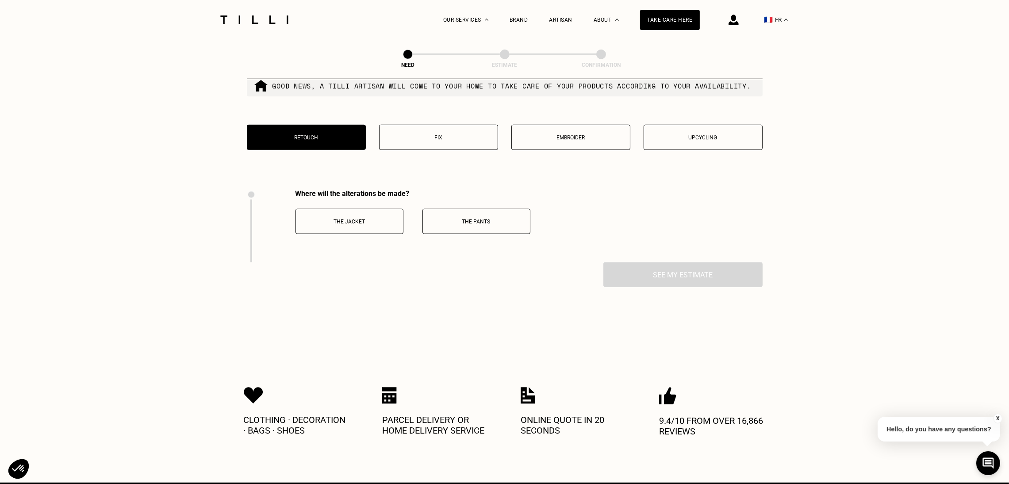
scroll to position [1116, 0]
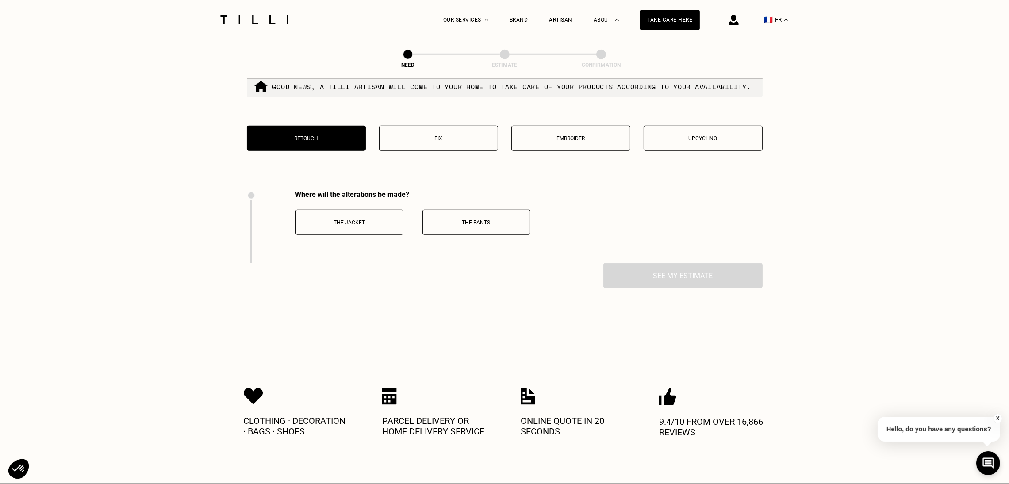
click at [423, 142] on p "Fix" at bounding box center [438, 138] width 109 height 6
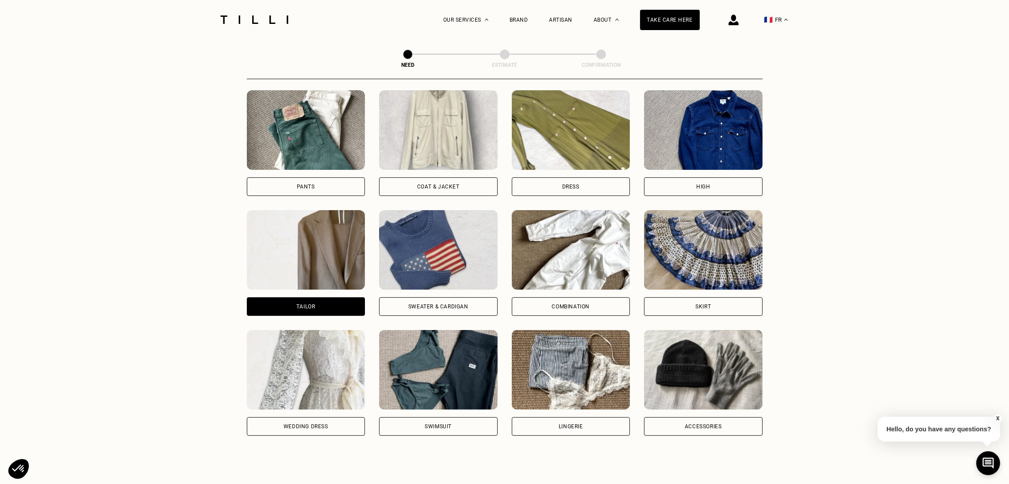
scroll to position [403, 0]
click at [418, 306] on font "Sweater & cardigan" at bounding box center [438, 307] width 60 height 6
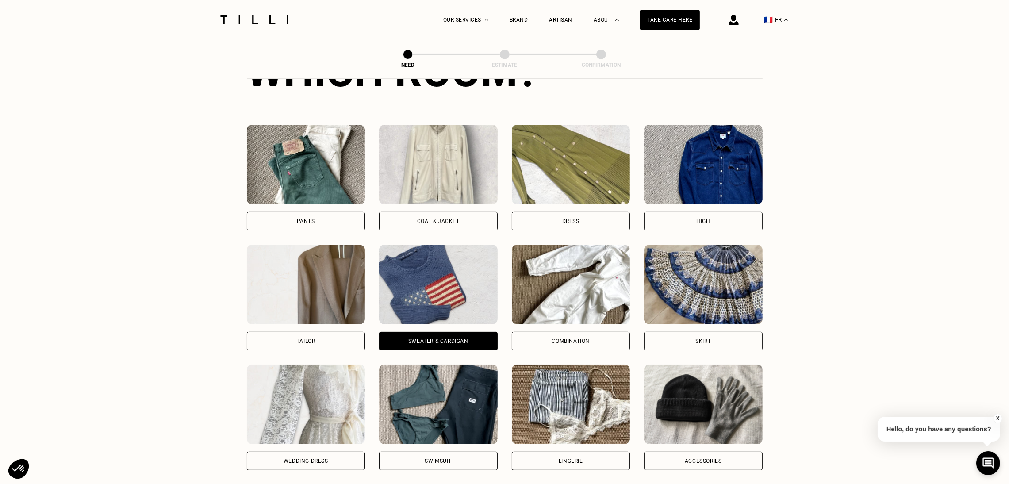
scroll to position [365, 0]
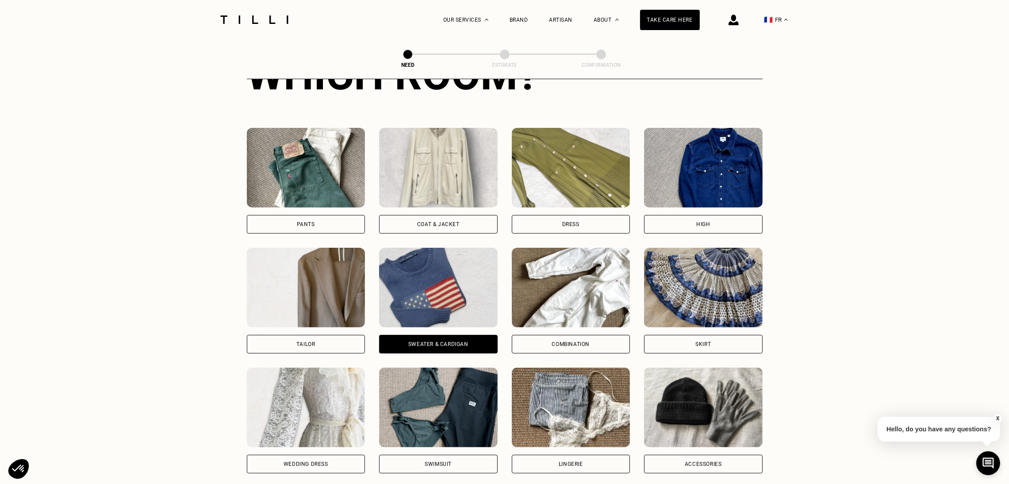
click at [439, 221] on div "Coat & Jacket" at bounding box center [438, 224] width 119 height 19
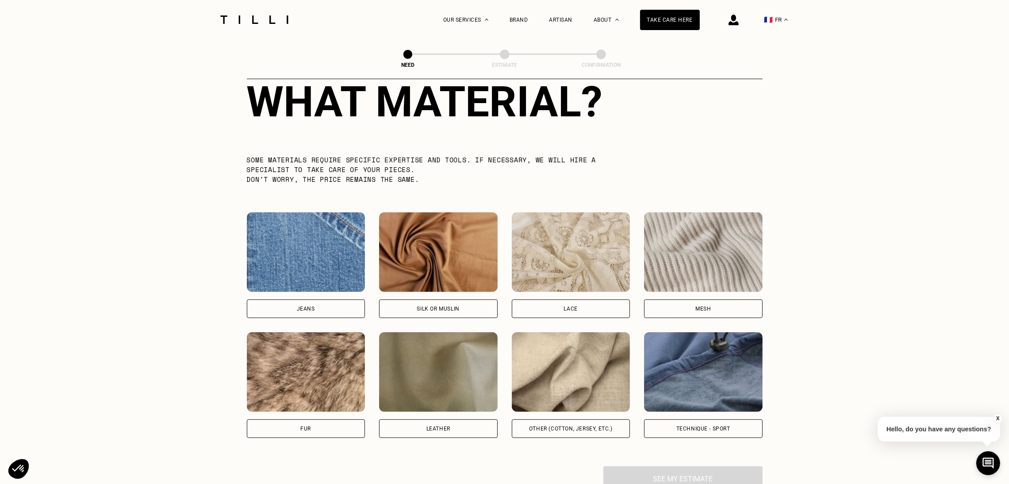
scroll to position [819, 0]
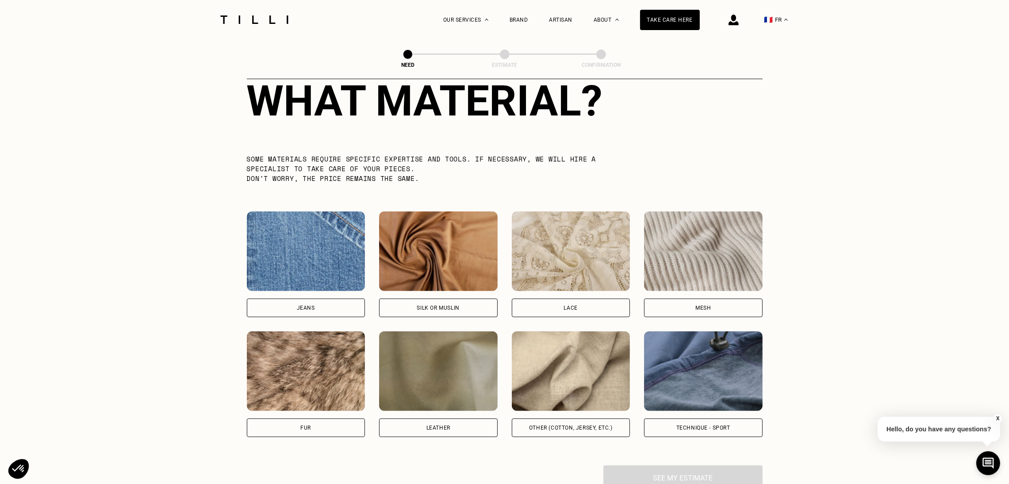
click at [558, 431] on font "Other (cotton, jersey, etc.)" at bounding box center [571, 428] width 84 height 6
select select "FR"
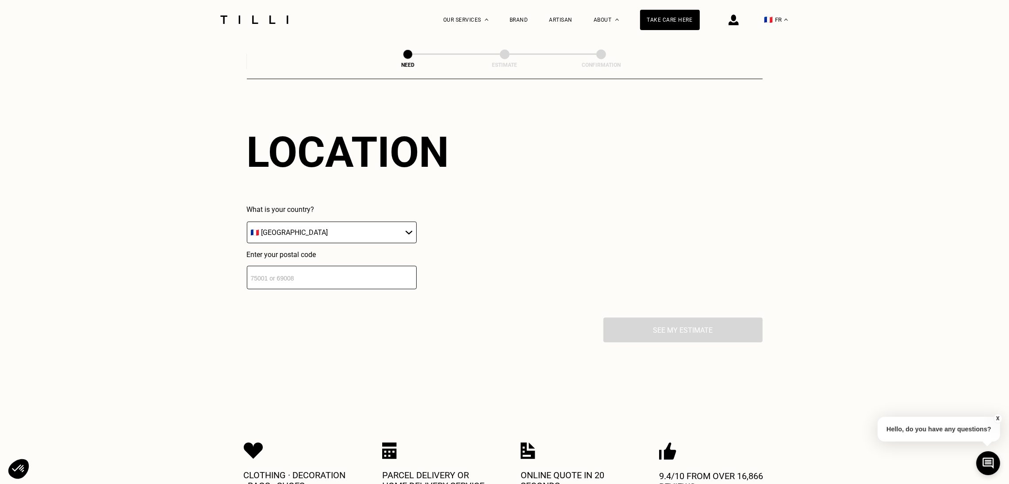
scroll to position [1204, 0]
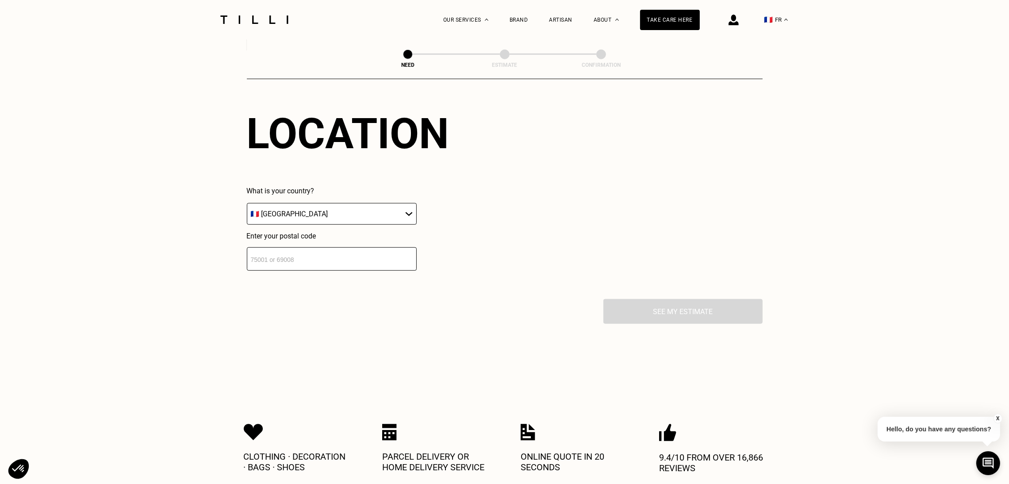
click at [336, 265] on input "number" at bounding box center [332, 258] width 170 height 23
type input "75007"
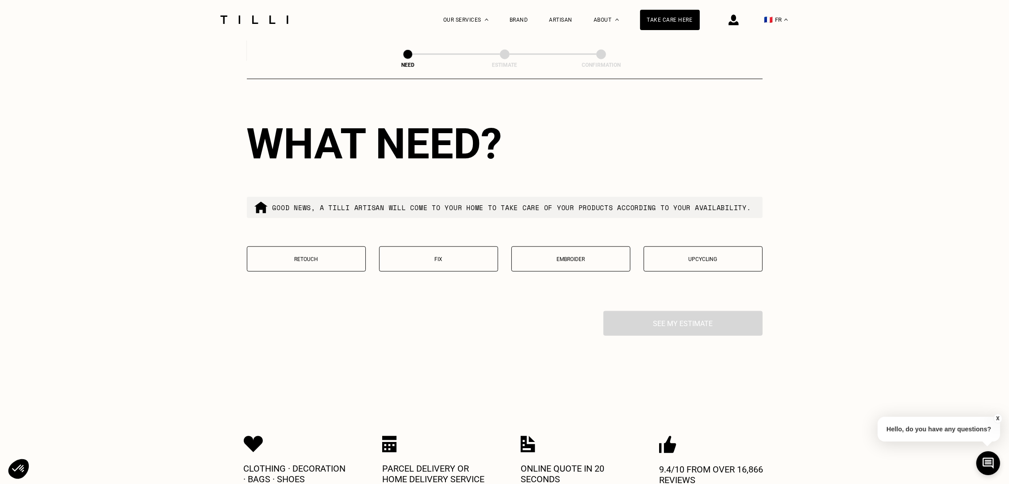
scroll to position [1413, 0]
click at [304, 268] on button "Retouch" at bounding box center [306, 258] width 119 height 25
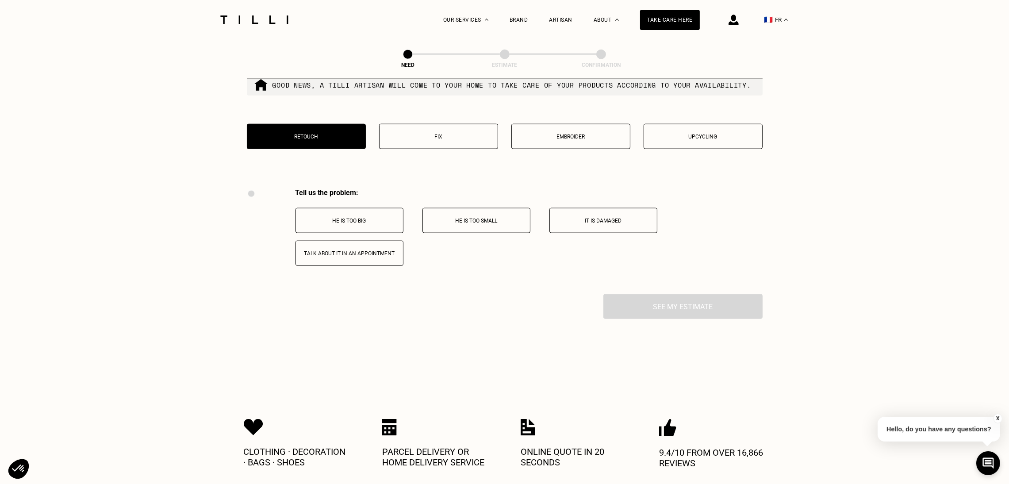
scroll to position [1535, 0]
click at [436, 150] on button "Fix" at bounding box center [438, 136] width 119 height 25
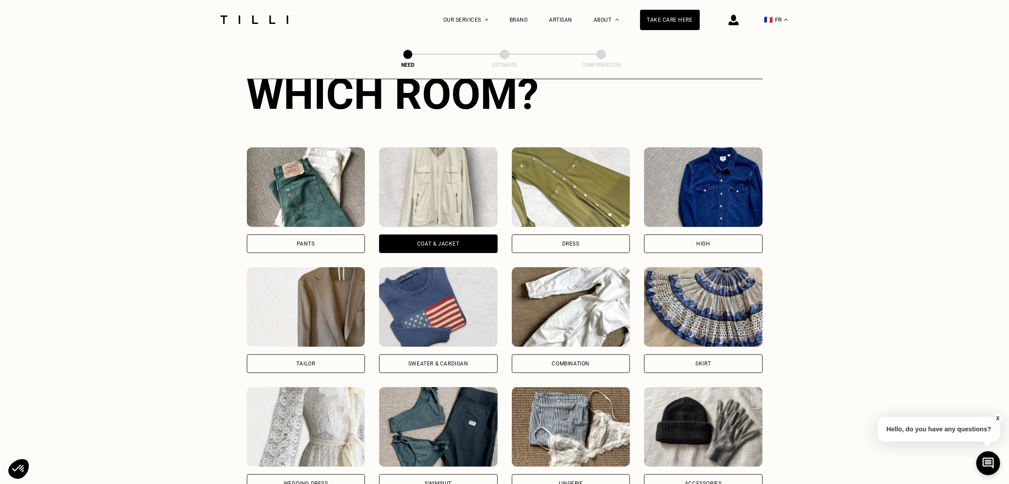
scroll to position [345, 0]
click at [685, 245] on div "High" at bounding box center [703, 244] width 119 height 19
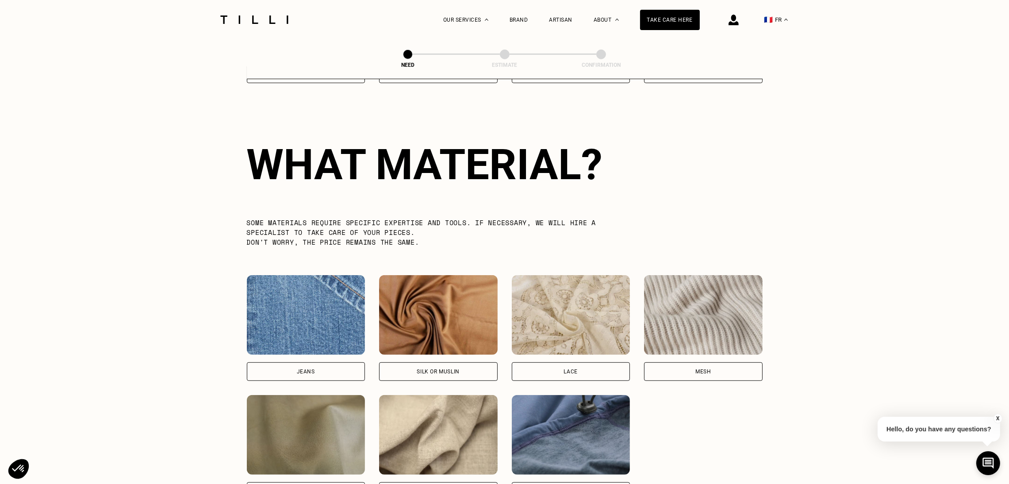
scroll to position [772, 0]
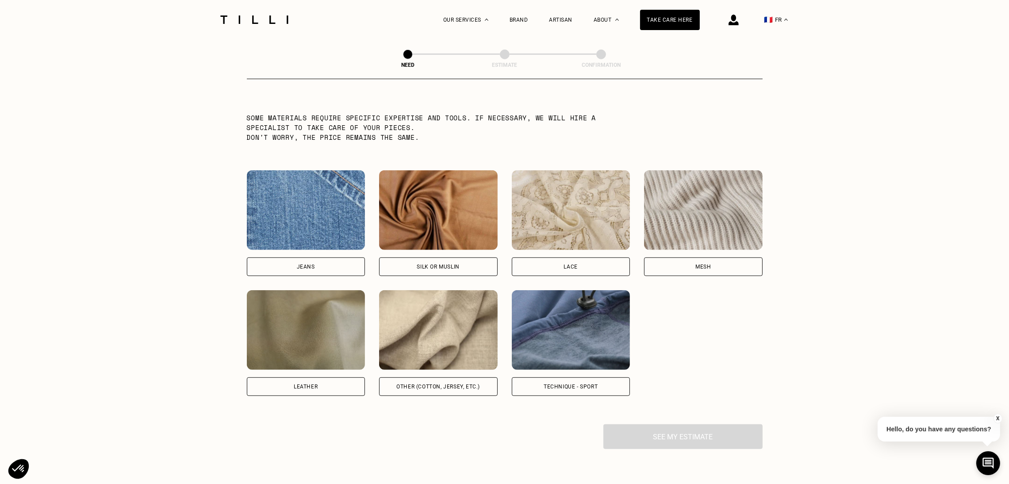
click at [439, 396] on div "Other (cotton, jersey, etc.)" at bounding box center [438, 386] width 119 height 19
select select "FR"
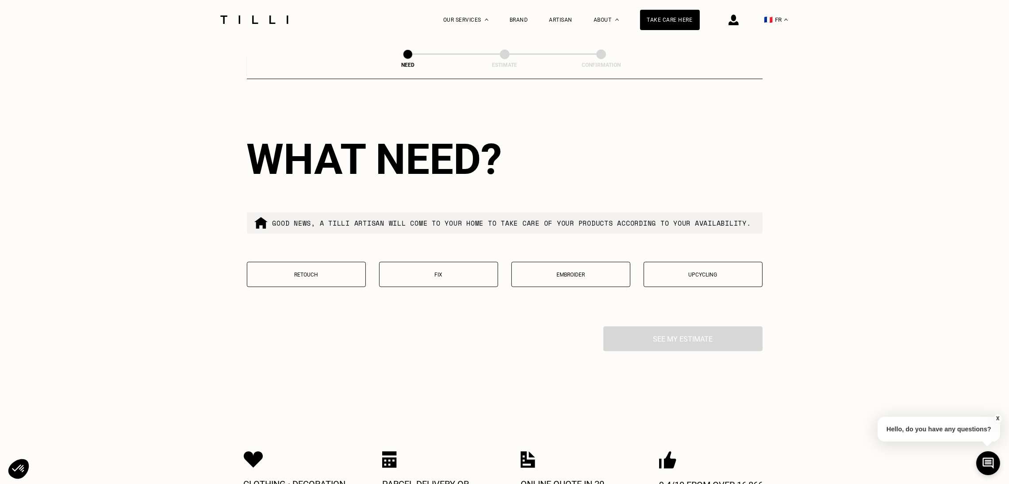
scroll to position [1397, 0]
click at [288, 282] on button "Retouch" at bounding box center [306, 273] width 119 height 25
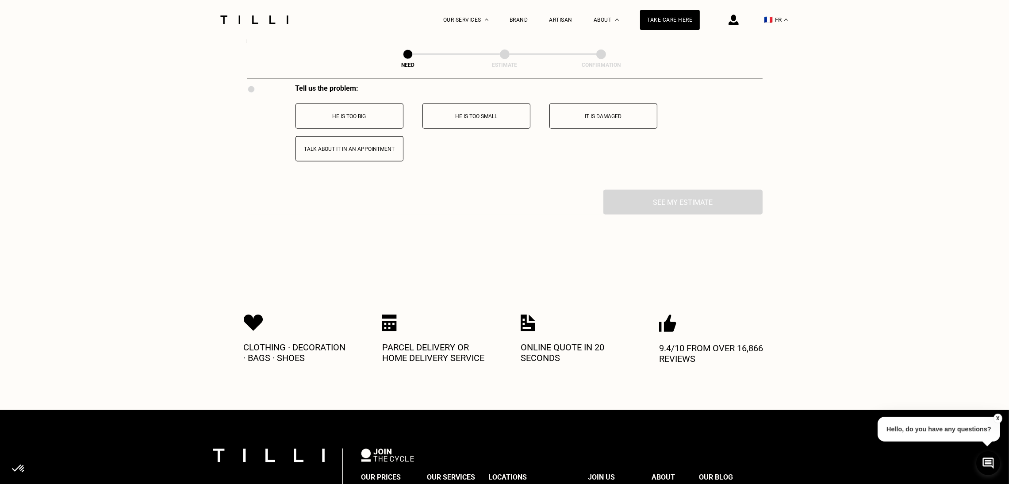
scroll to position [1641, 0]
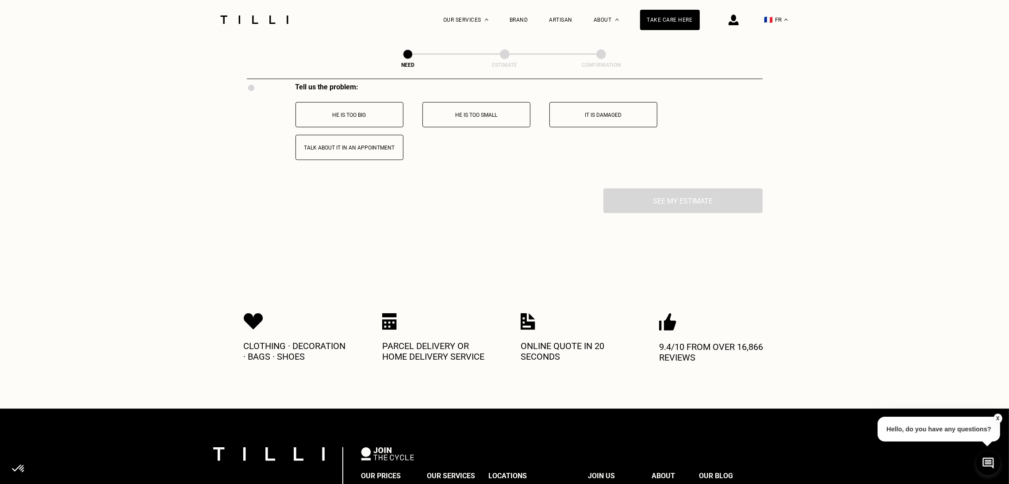
click at [362, 151] on font "Talk about it in an appointment" at bounding box center [349, 148] width 91 height 6
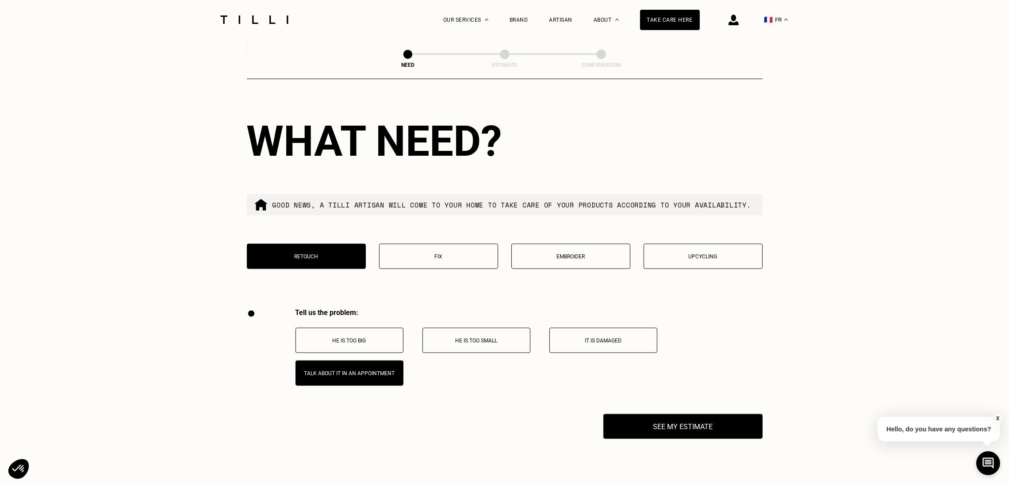
scroll to position [1416, 0]
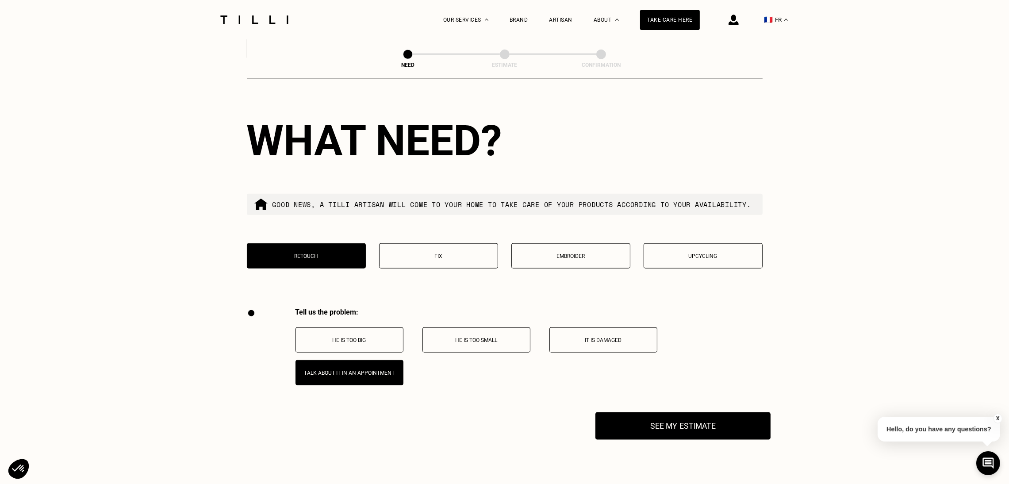
click at [654, 440] on button "See my estimate" at bounding box center [682, 425] width 175 height 27
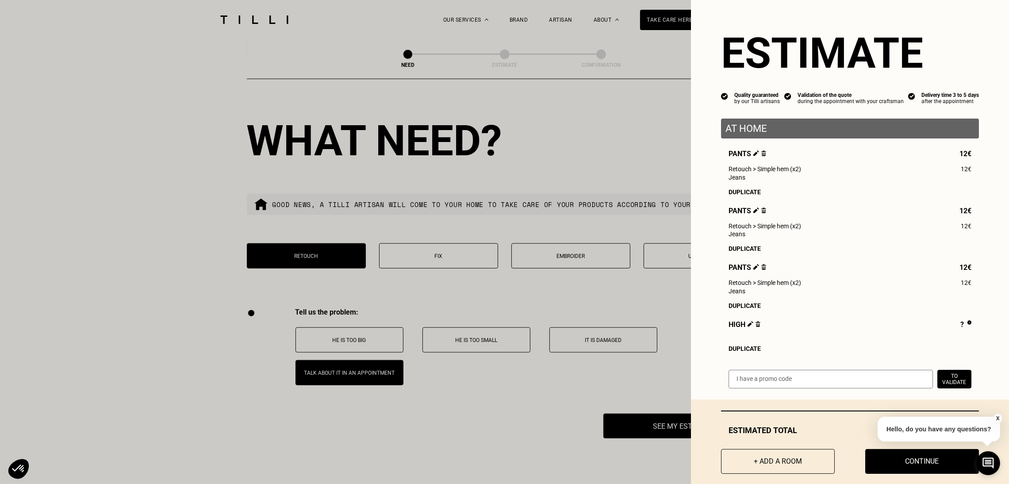
scroll to position [19, 0]
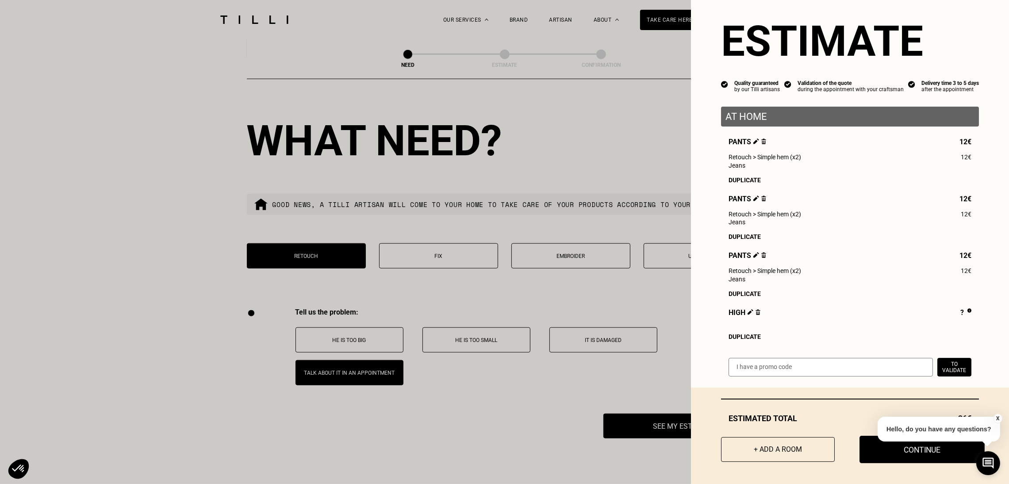
click at [864, 457] on button "Continue" at bounding box center [922, 449] width 125 height 27
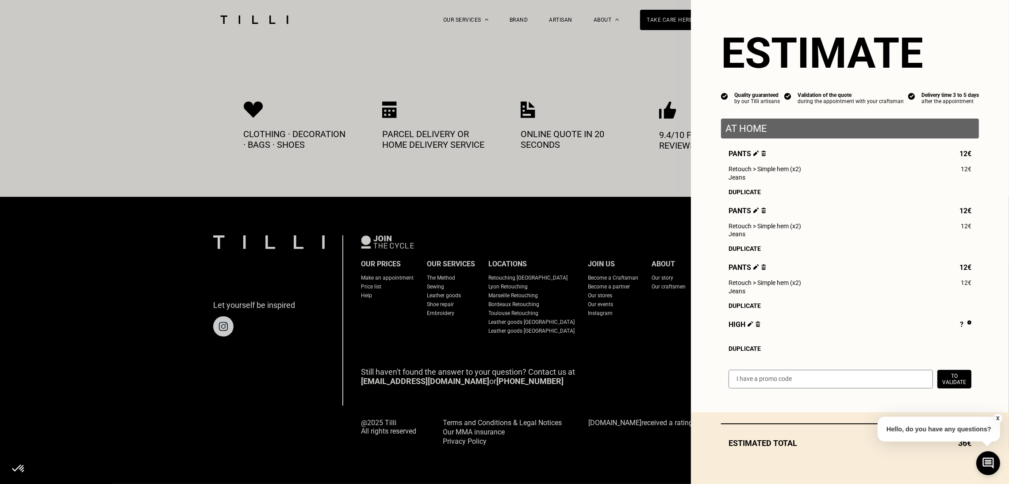
scroll to position [0, 0]
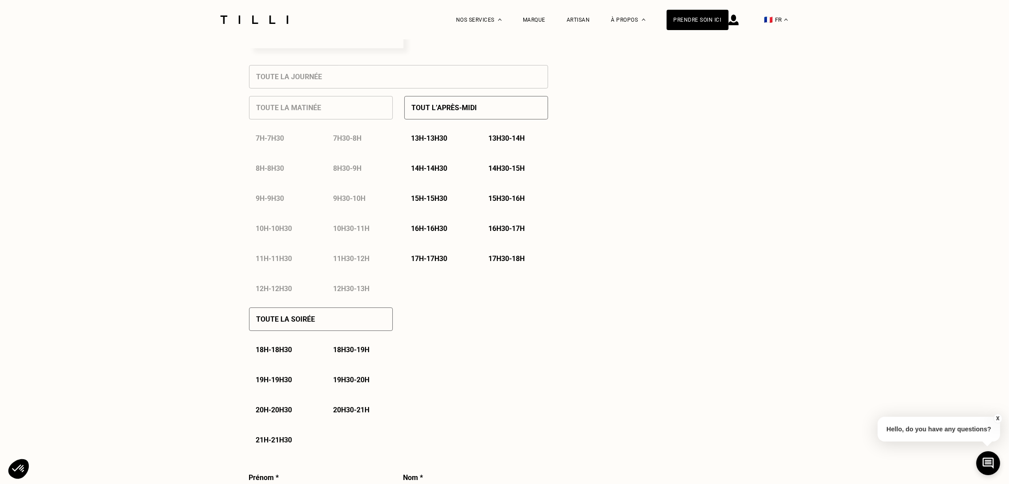
select select "FR"
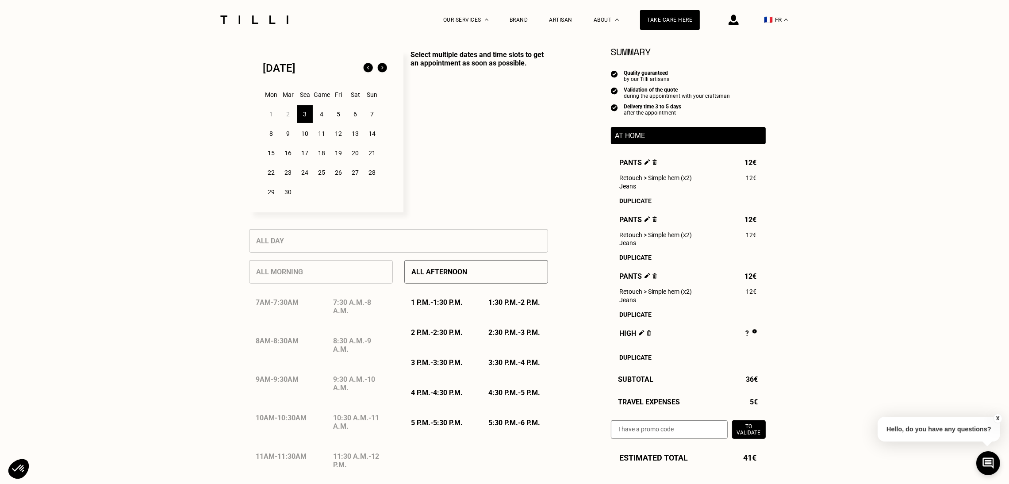
scroll to position [222, 0]
click at [641, 361] on font "Duplicate" at bounding box center [636, 357] width 32 height 7
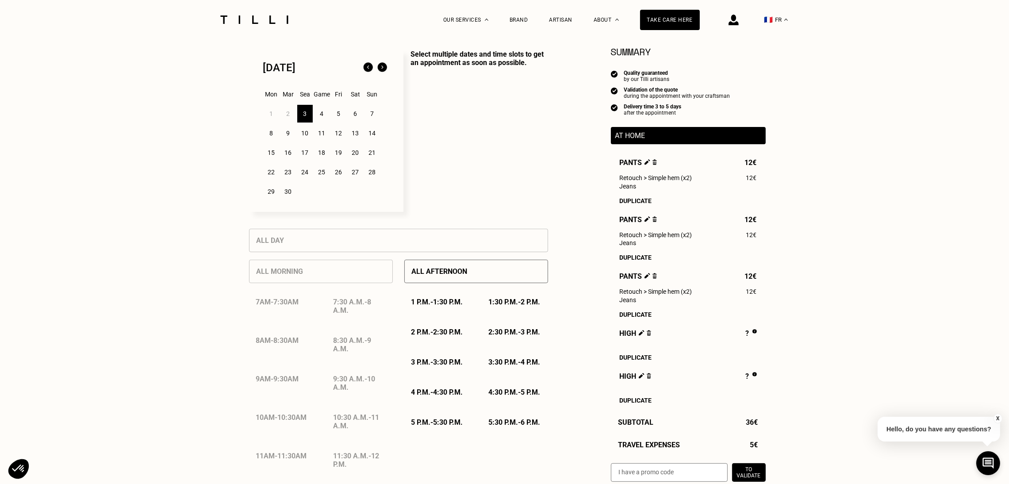
click at [636, 404] on font "Duplicate" at bounding box center [636, 400] width 32 height 7
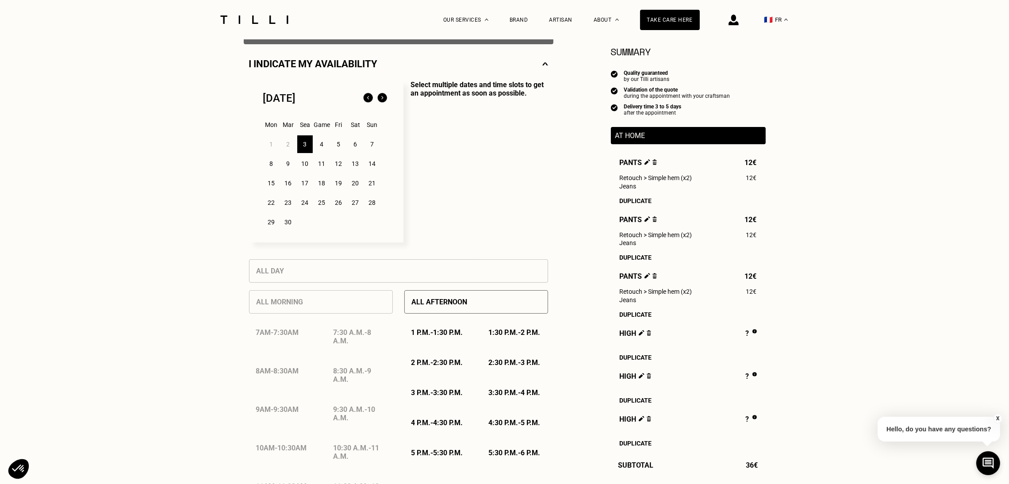
scroll to position [181, 0]
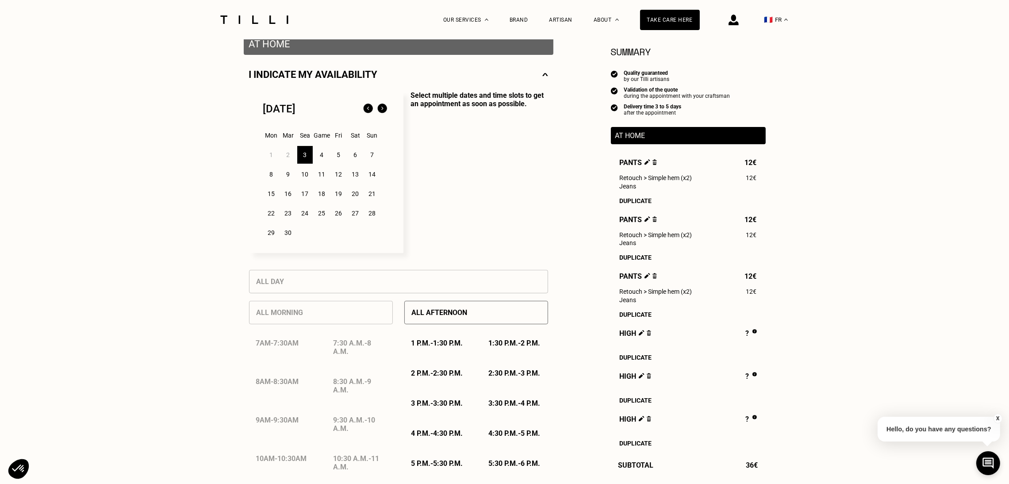
click at [323, 158] on div "4" at bounding box center [321, 155] width 15 height 18
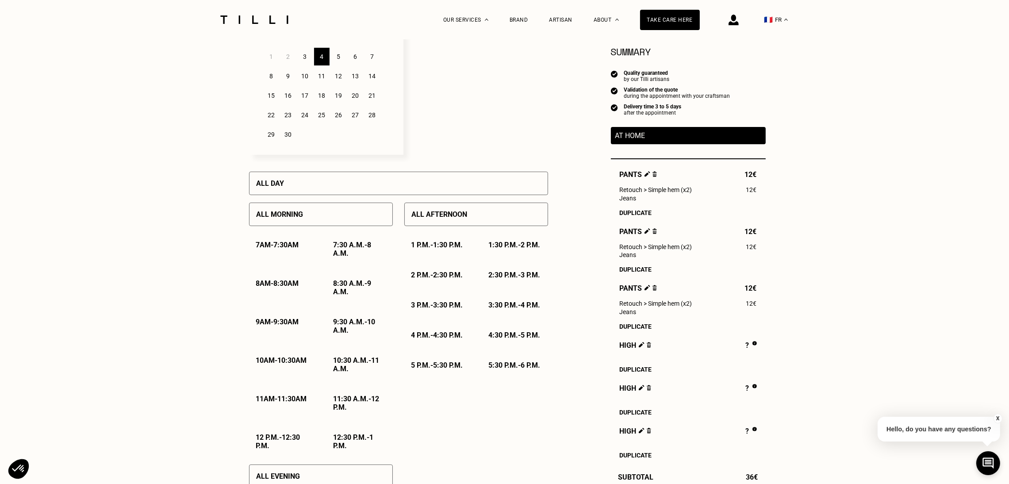
scroll to position [283, 0]
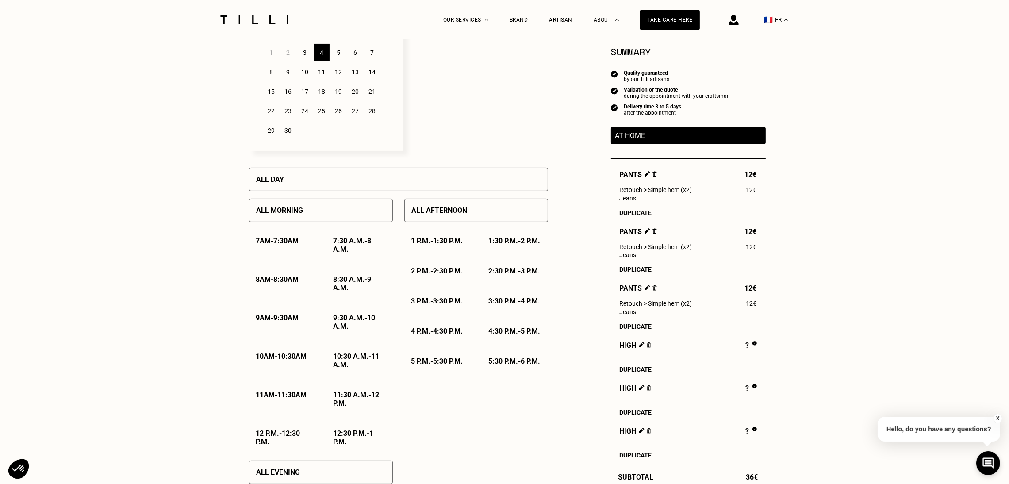
click at [338, 399] on font "11:30 a.m." at bounding box center [351, 395] width 35 height 8
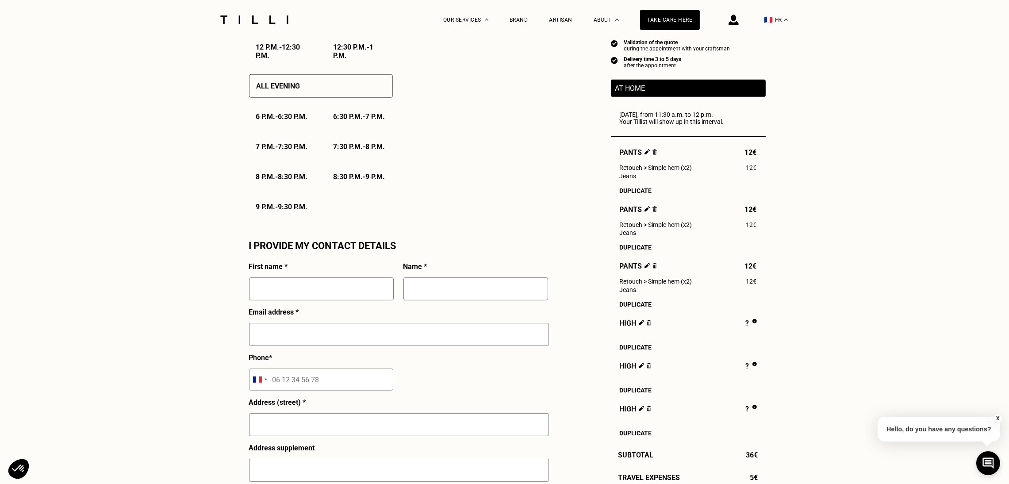
scroll to position [671, 0]
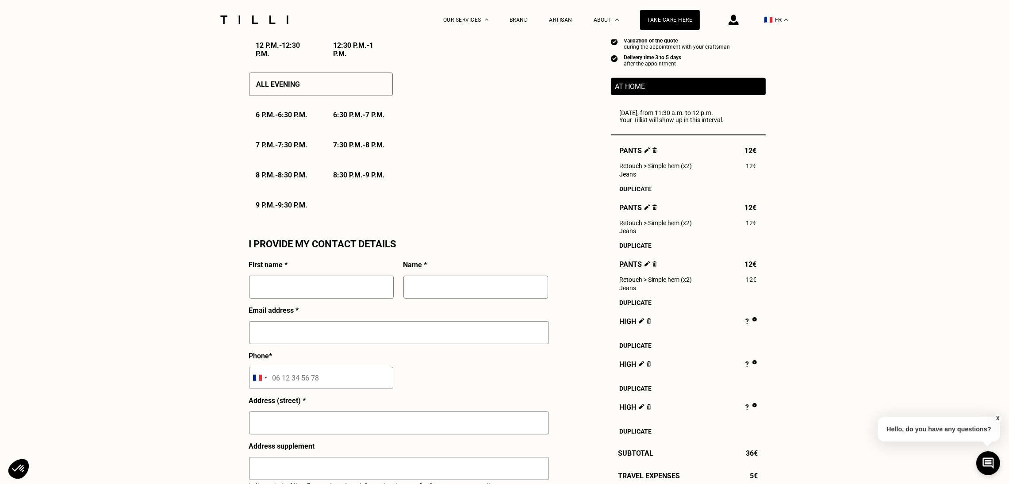
click at [306, 299] on input "text" at bounding box center [321, 287] width 145 height 23
type input "Salvador"
drag, startPoint x: 171, startPoint y: 362, endPoint x: 352, endPoint y: 360, distance: 180.9
click at [171, 362] on div "Need Estimate Confirmation Estimate Summary Quality guaranteed by our Tilli art…" at bounding box center [504, 103] width 1009 height 1470
click at [430, 299] on input "text" at bounding box center [475, 287] width 145 height 23
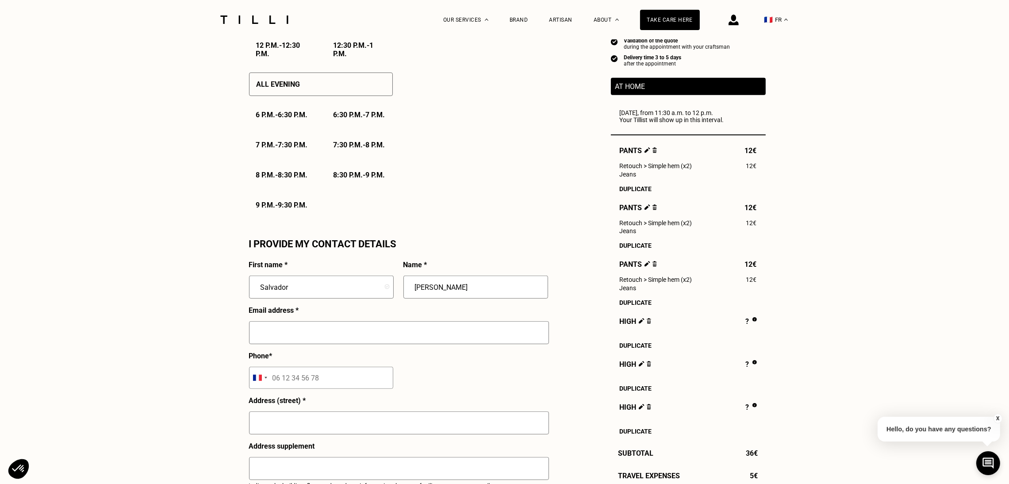
type input "[PERSON_NAME]"
click at [344, 344] on input "text" at bounding box center [399, 332] width 300 height 23
click at [345, 344] on input "[PERSON_NAME]" at bounding box center [399, 332] width 300 height 23
type input "[EMAIL_ADDRESS][DOMAIN_NAME]"
click at [276, 389] on input "tel" at bounding box center [321, 378] width 144 height 22
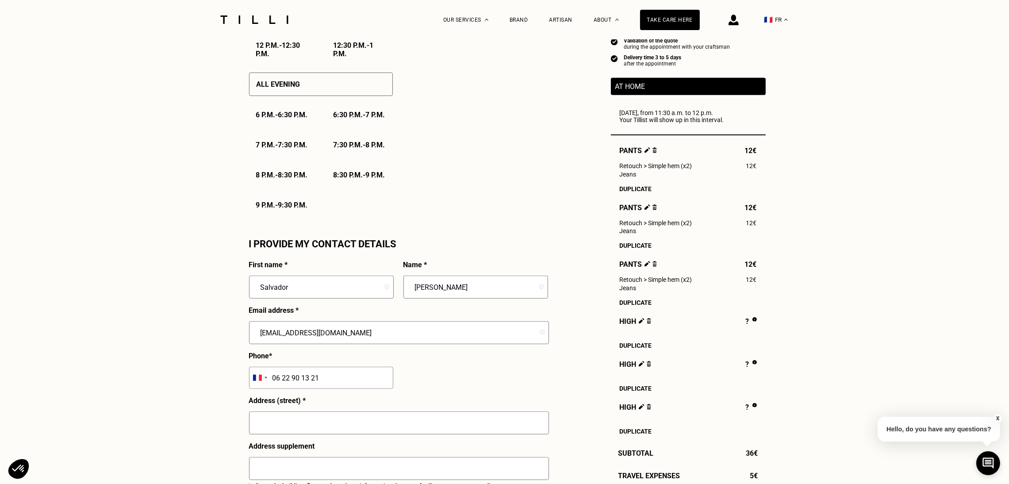
type input "06 22 90 13 21"
click at [304, 434] on input "text" at bounding box center [399, 422] width 300 height 23
click at [314, 434] on input "[STREET_ADDRESS][PERSON_NAME]" at bounding box center [399, 422] width 300 height 23
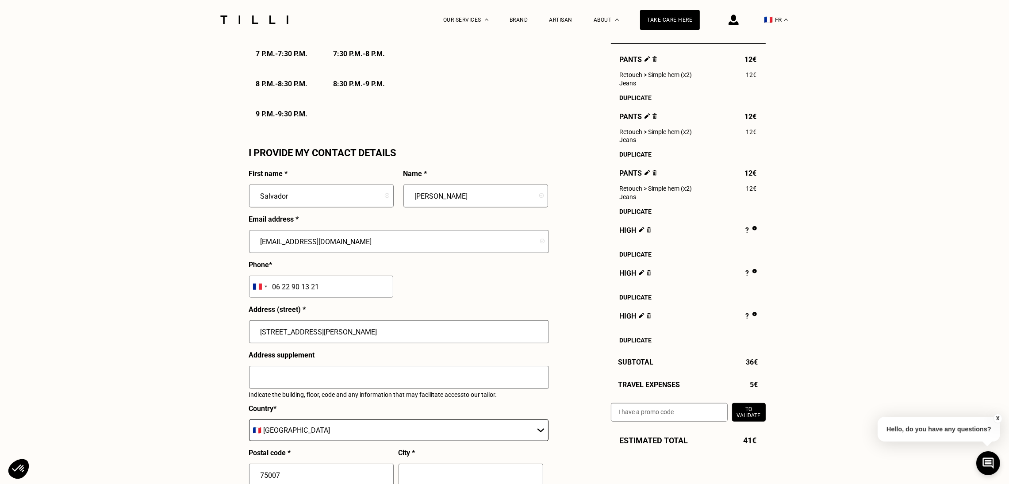
scroll to position [768, 0]
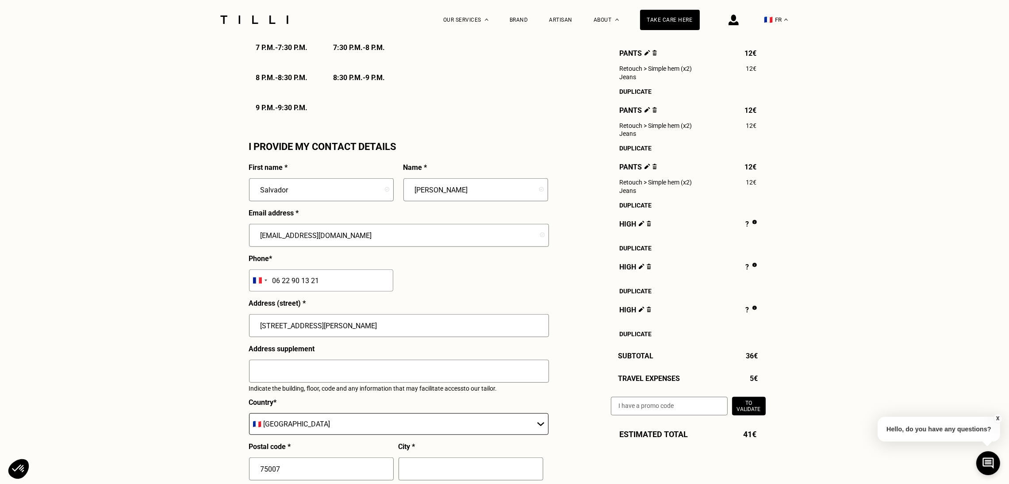
type input "[STREET_ADDRESS][PERSON_NAME]"
click at [288, 383] on input "text" at bounding box center [399, 371] width 300 height 23
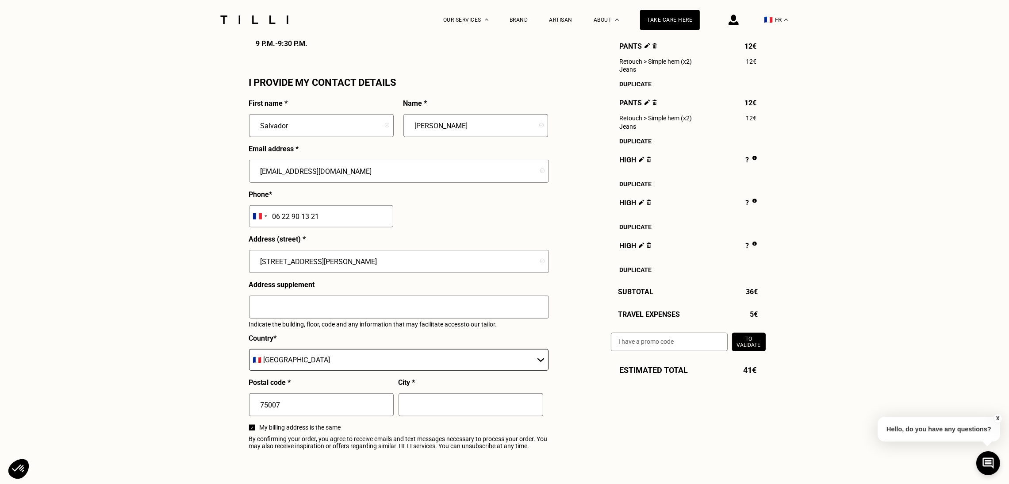
paste input "digicode est 2804A Au 2eme porte"
drag, startPoint x: 261, startPoint y: 353, endPoint x: 221, endPoint y: 354, distance: 39.4
click at [378, 319] on input "Digicode est 2804A Au 2eme porte" at bounding box center [399, 307] width 300 height 23
paste input "1ere étage"
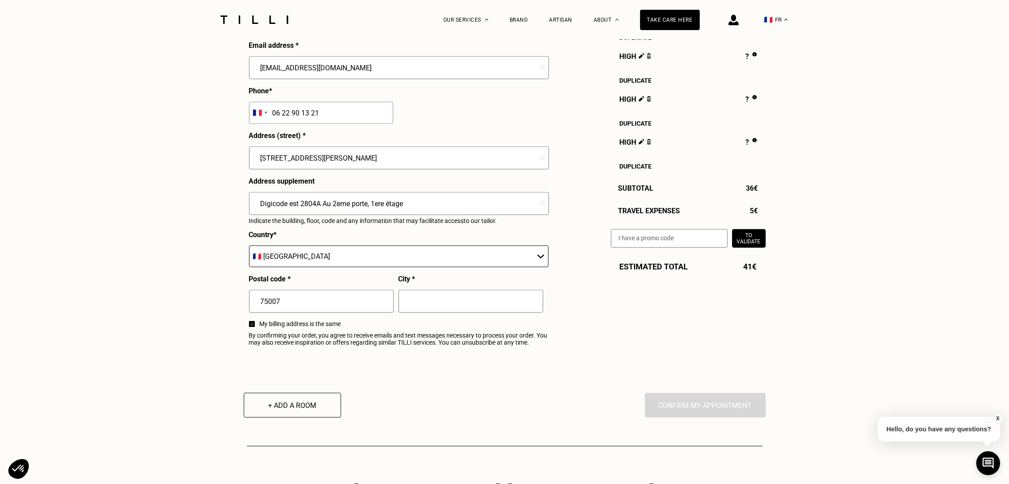
scroll to position [938, 0]
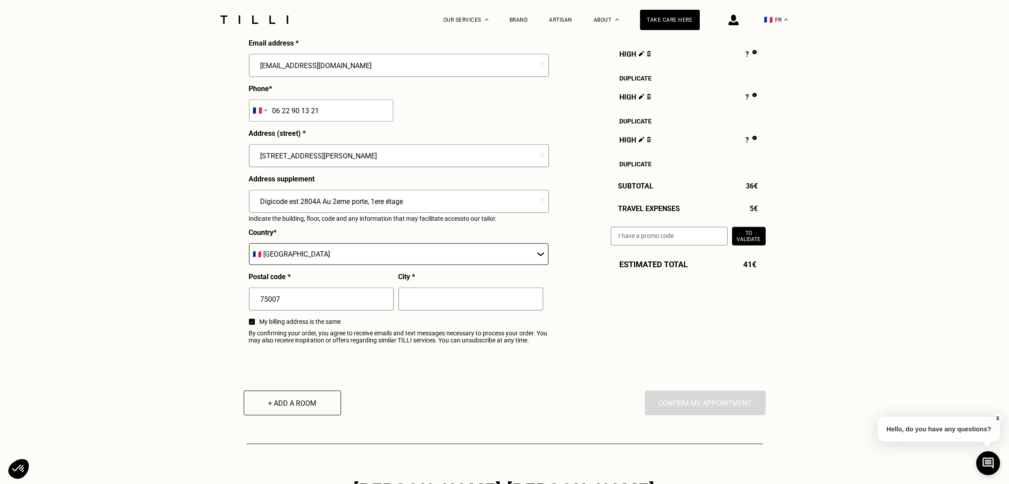
type input "Digicode est 2804A Au 2eme porte, 1ere étage"
click at [434, 311] on input "text" at bounding box center [471, 299] width 145 height 23
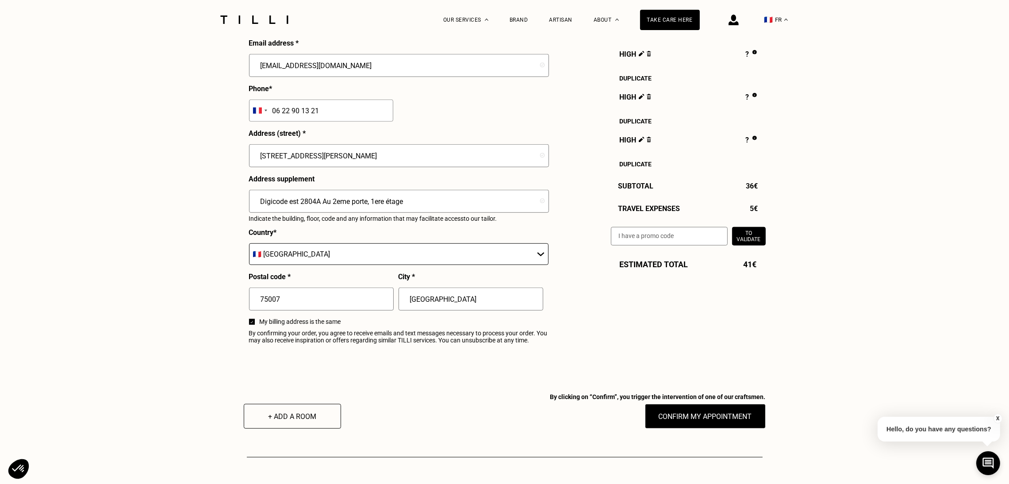
type input "[GEOGRAPHIC_DATA]"
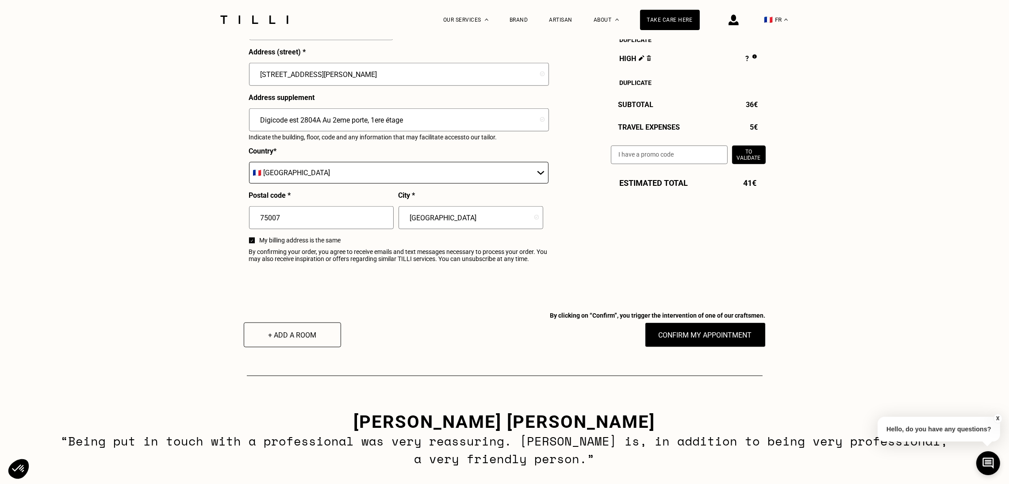
scroll to position [1021, 0]
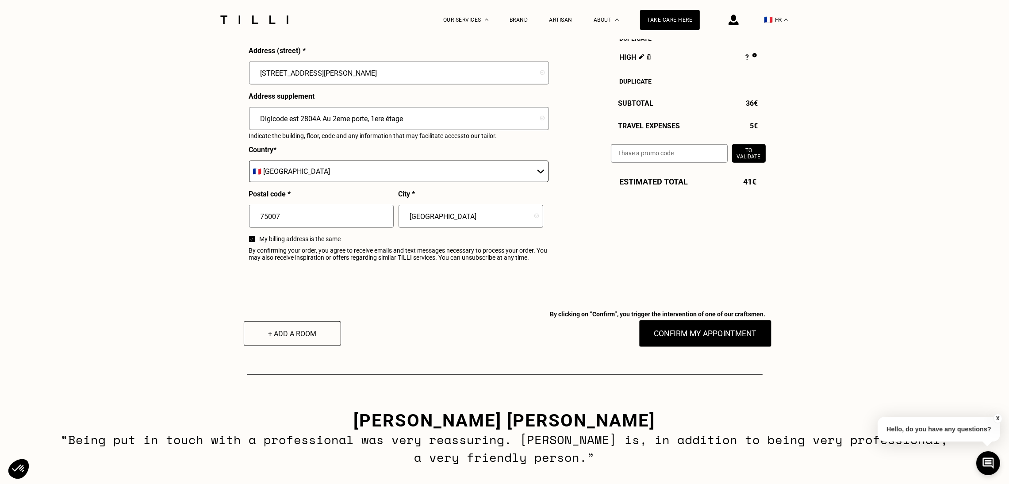
click at [673, 338] on font "Confirm my appointment" at bounding box center [705, 333] width 103 height 9
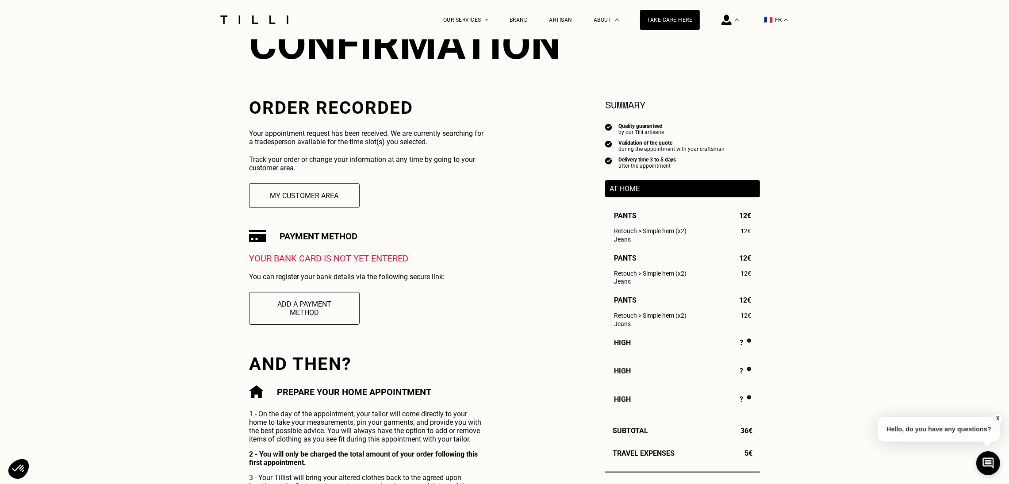
scroll to position [133, 0]
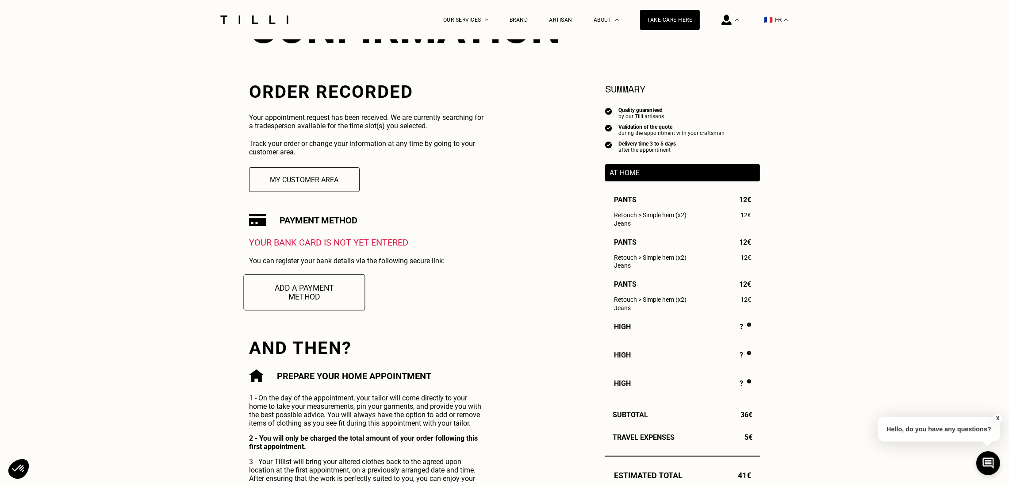
click at [295, 292] on font "Add a payment method" at bounding box center [304, 292] width 59 height 19
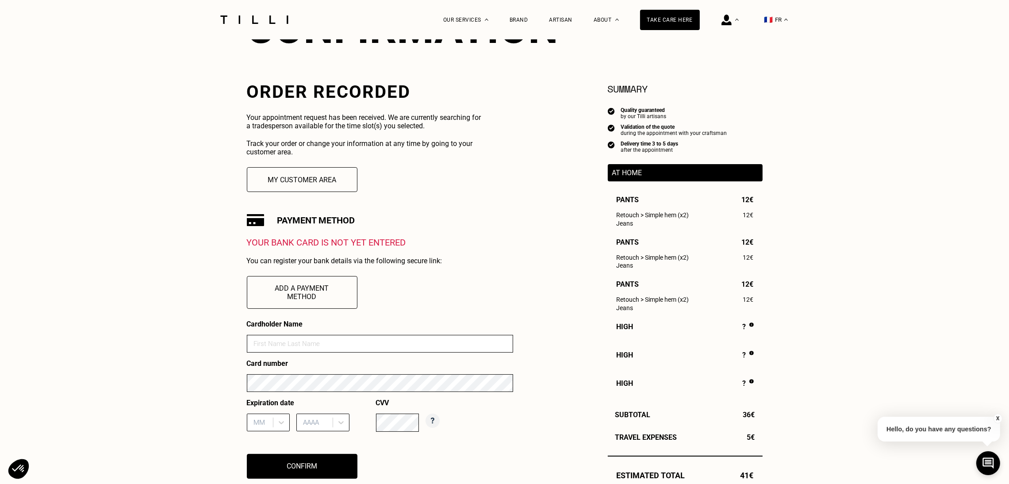
click at [274, 346] on input at bounding box center [380, 344] width 266 height 18
click at [303, 349] on input at bounding box center [380, 344] width 266 height 18
type input "[PERSON_NAME]"
click at [261, 426] on div "MM" at bounding box center [268, 423] width 43 height 18
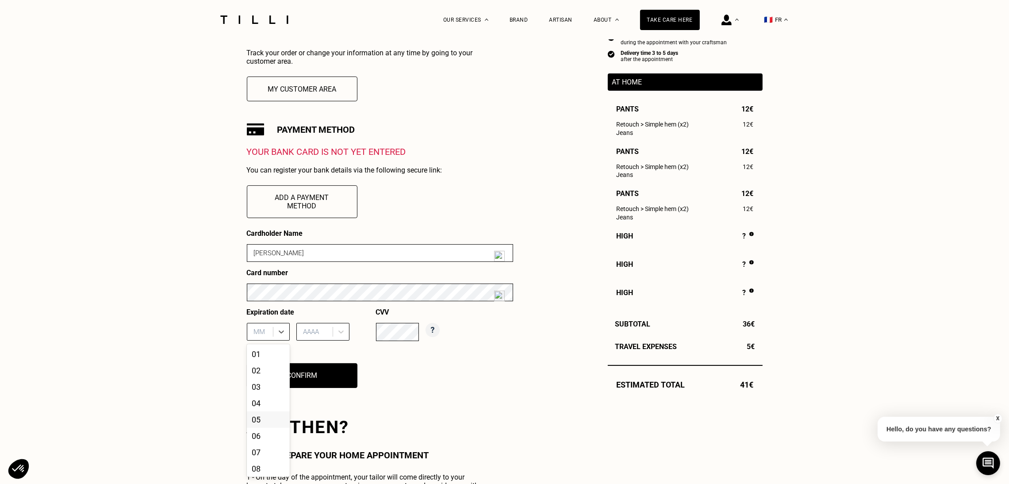
scroll to position [68, 0]
click at [257, 455] on font "11" at bounding box center [256, 450] width 9 height 9
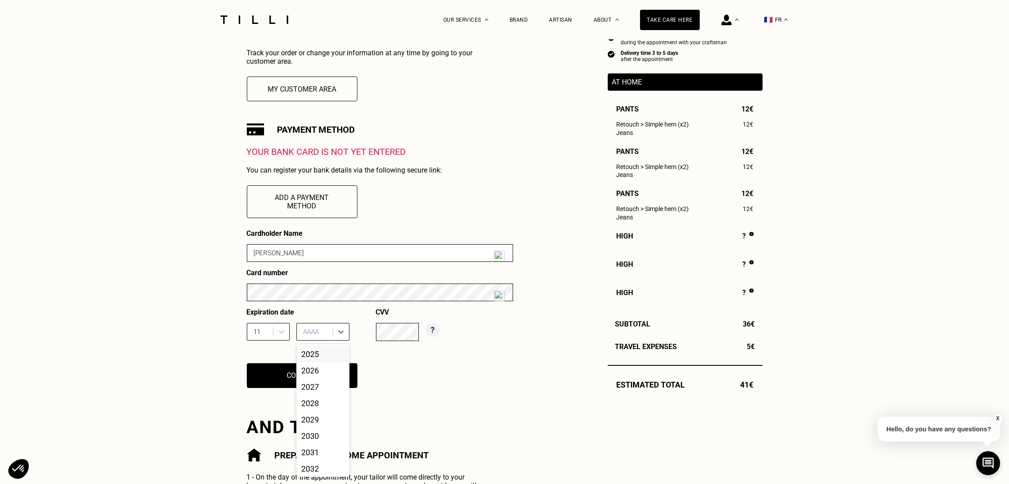
click at [313, 335] on div at bounding box center [315, 332] width 25 height 10
click at [314, 404] on font "2028" at bounding box center [311, 403] width 18 height 9
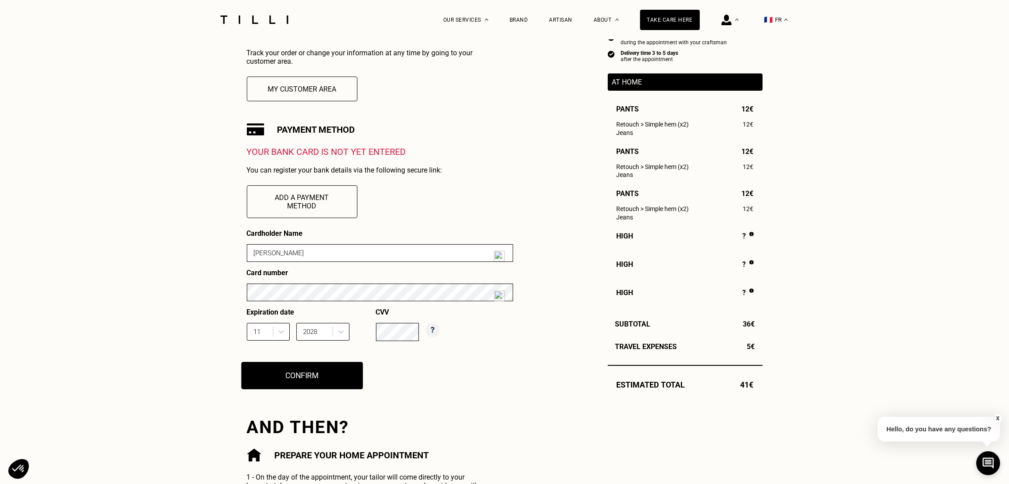
click at [307, 372] on button "Confirm" at bounding box center [302, 375] width 122 height 27
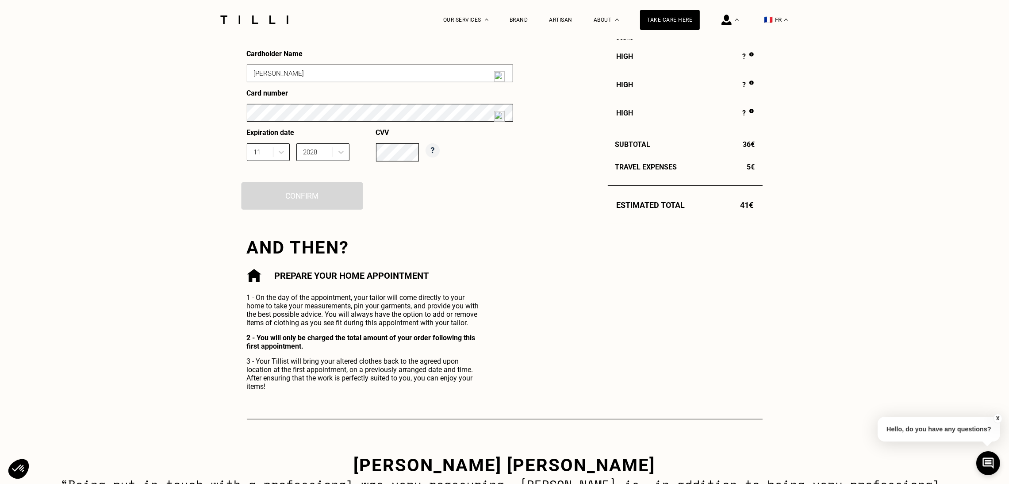
scroll to position [404, 0]
